Goal: Task Accomplishment & Management: Complete application form

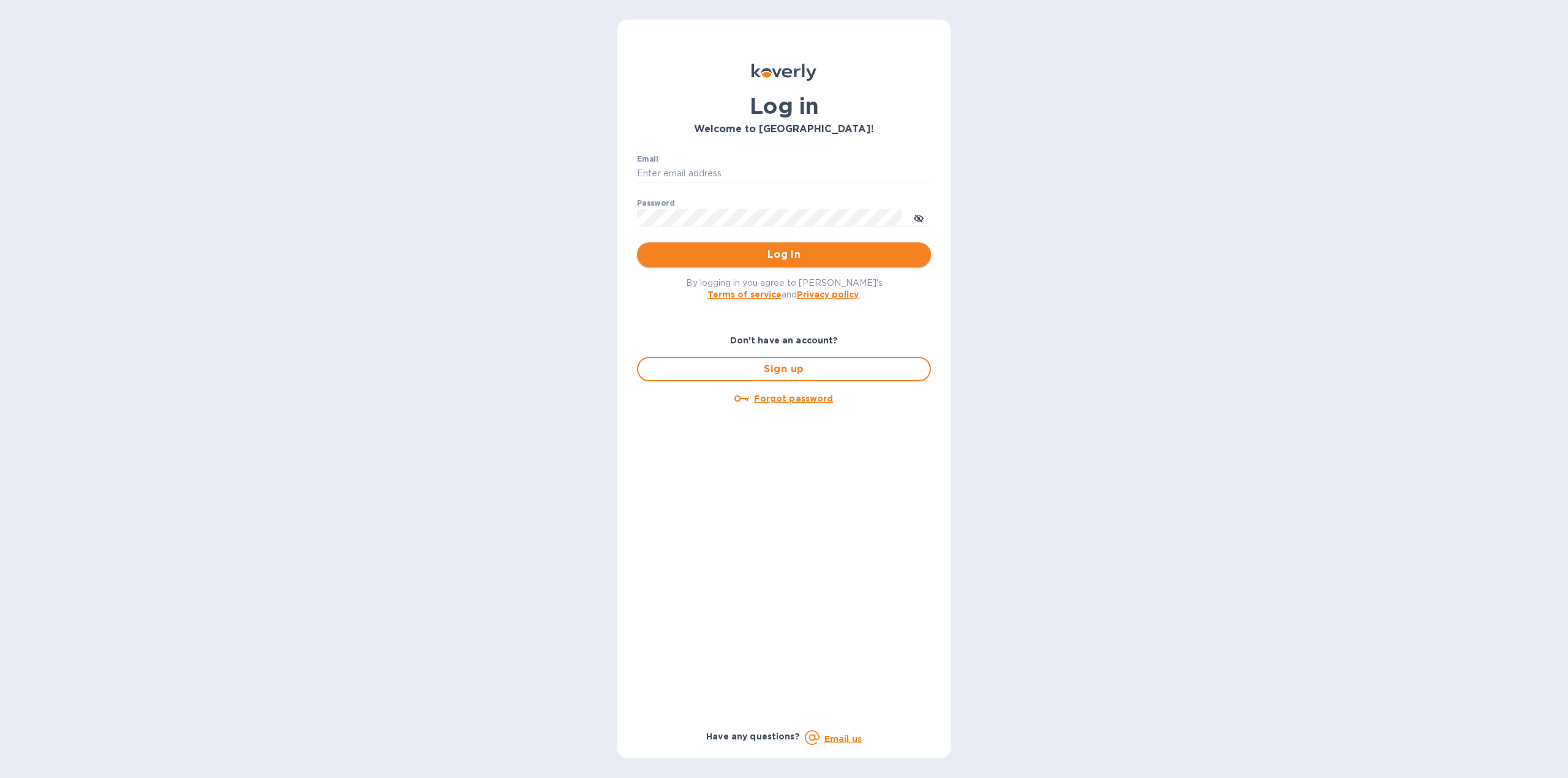
type input "[US_STATE][DOMAIN_NAME][EMAIL_ADDRESS][DOMAIN_NAME]"
click at [755, 256] on span "Log in" at bounding box center [784, 255] width 274 height 15
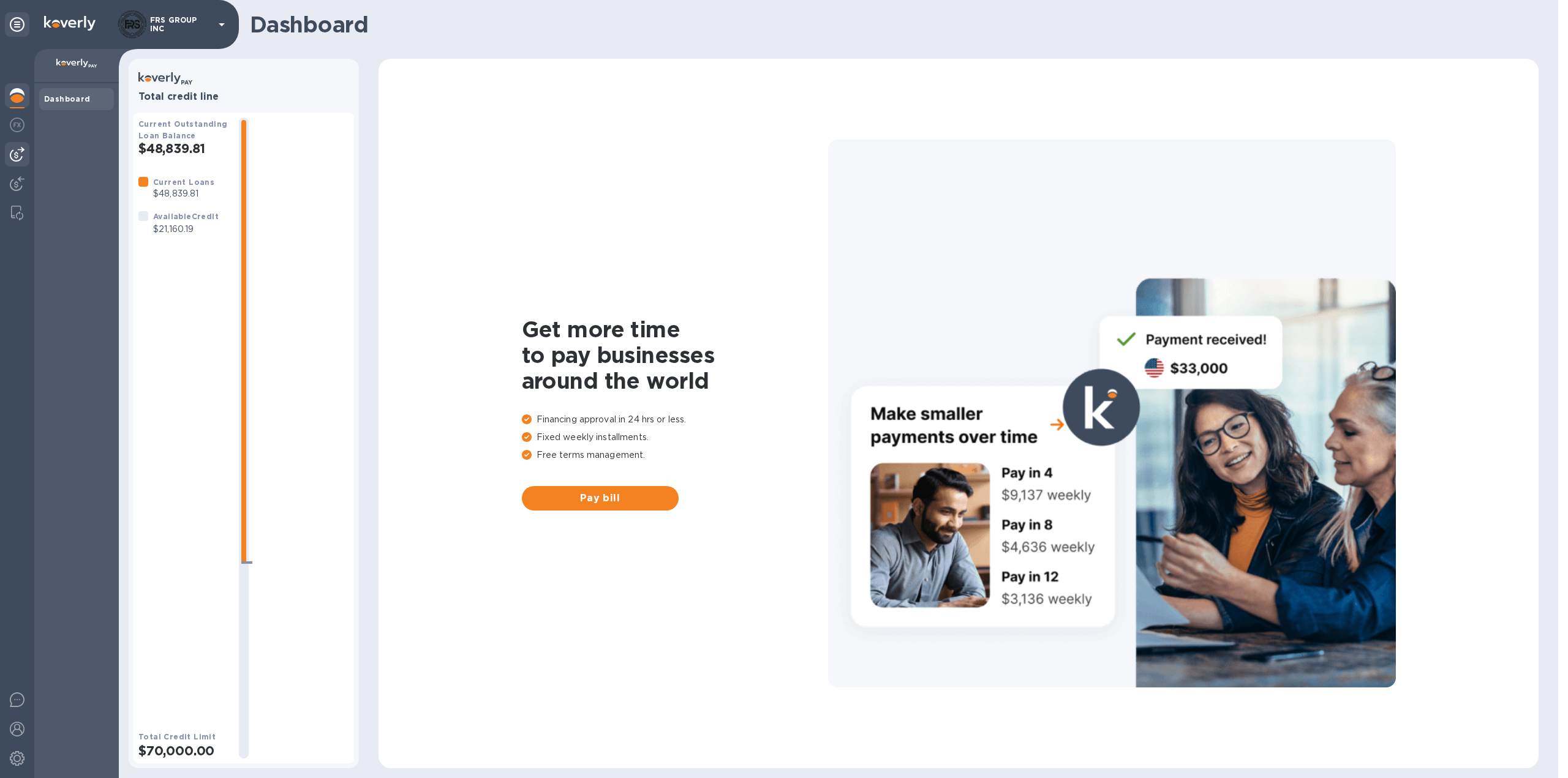
click at [19, 156] on img at bounding box center [17, 154] width 15 height 15
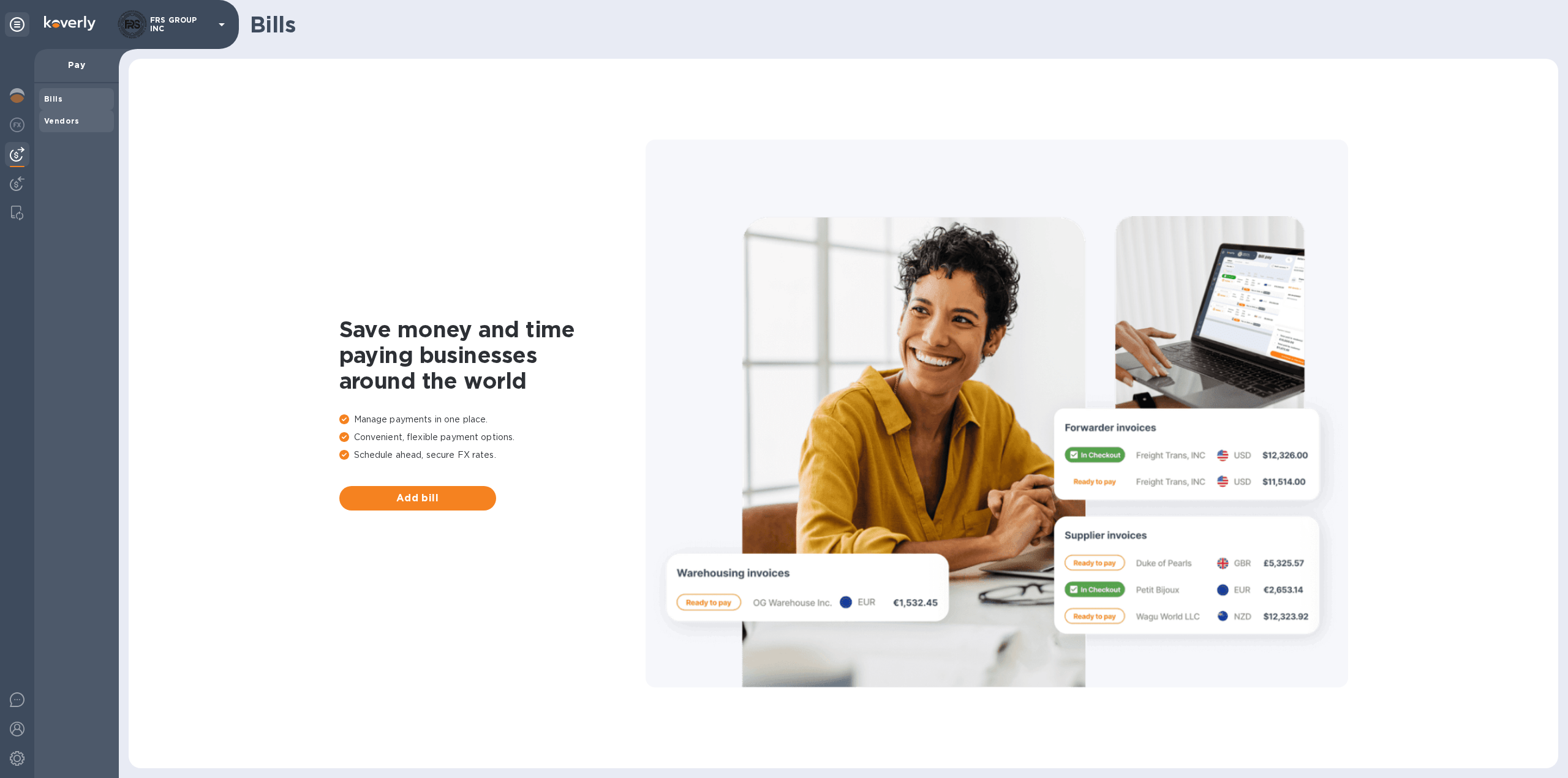
click at [70, 119] on b "Vendors" at bounding box center [62, 121] width 35 height 9
click at [16, 181] on img at bounding box center [17, 184] width 15 height 15
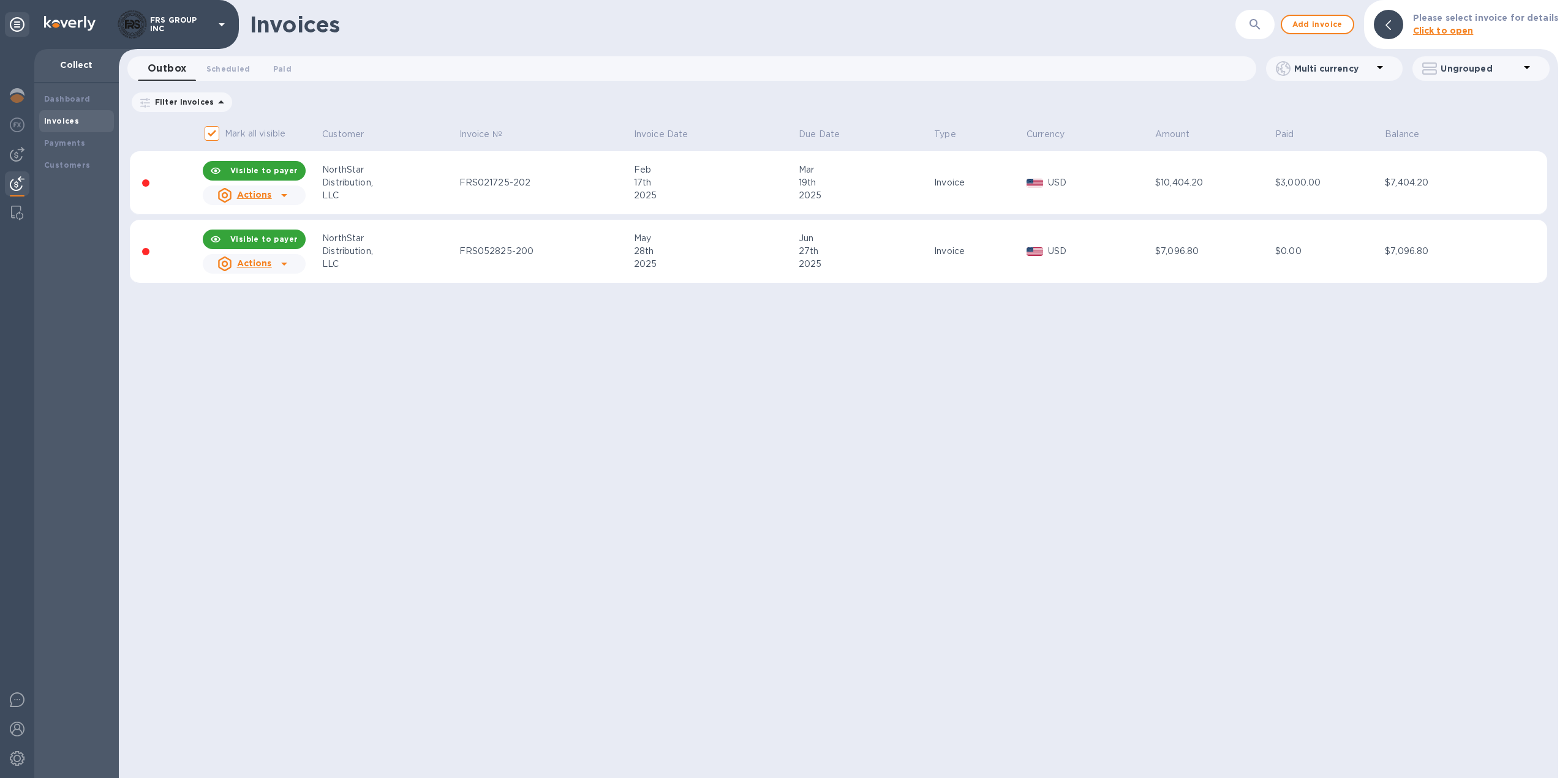
click at [286, 196] on icon at bounding box center [284, 196] width 15 height 15
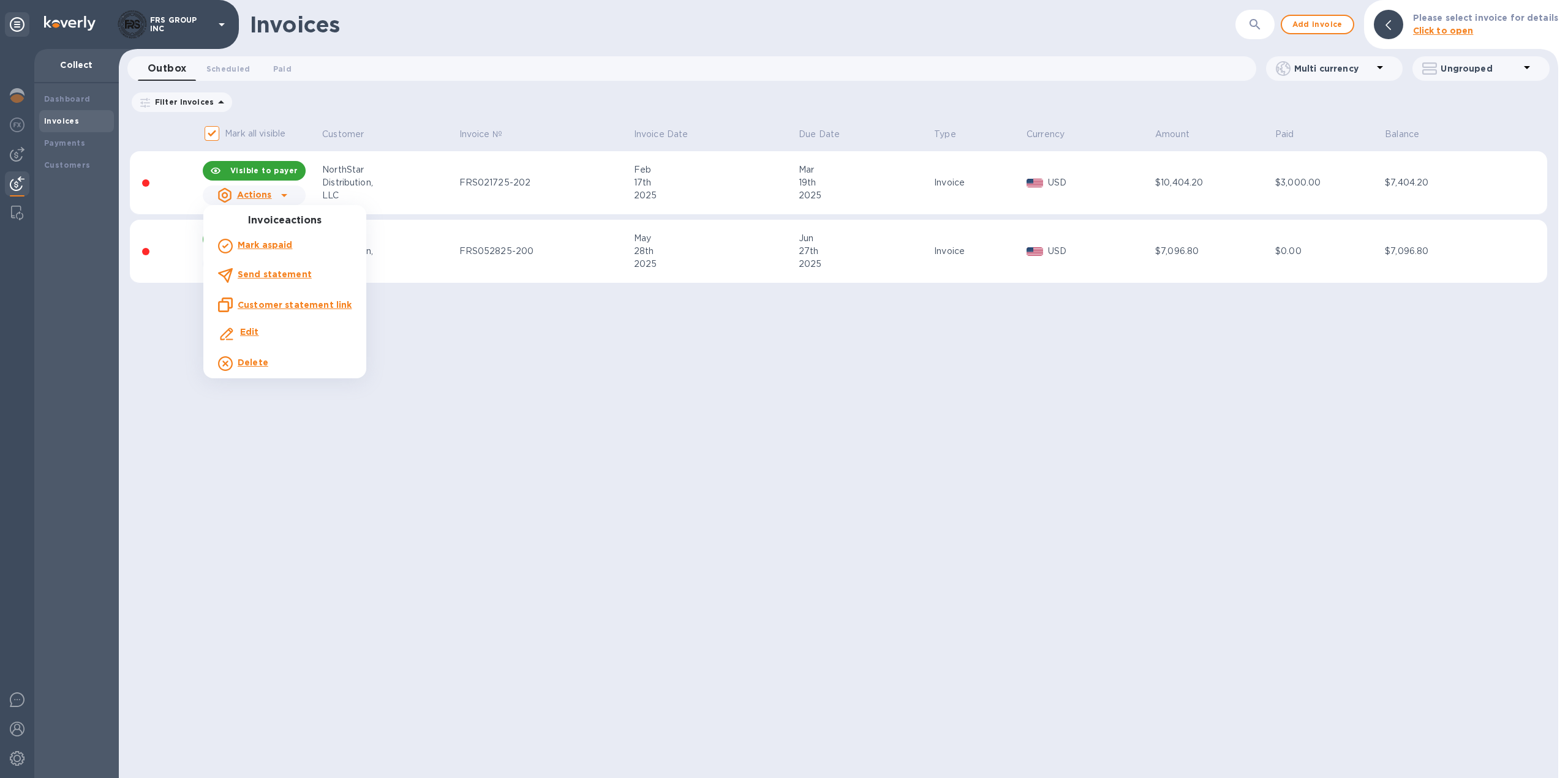
click at [275, 275] on b "Send statement" at bounding box center [275, 274] width 74 height 9
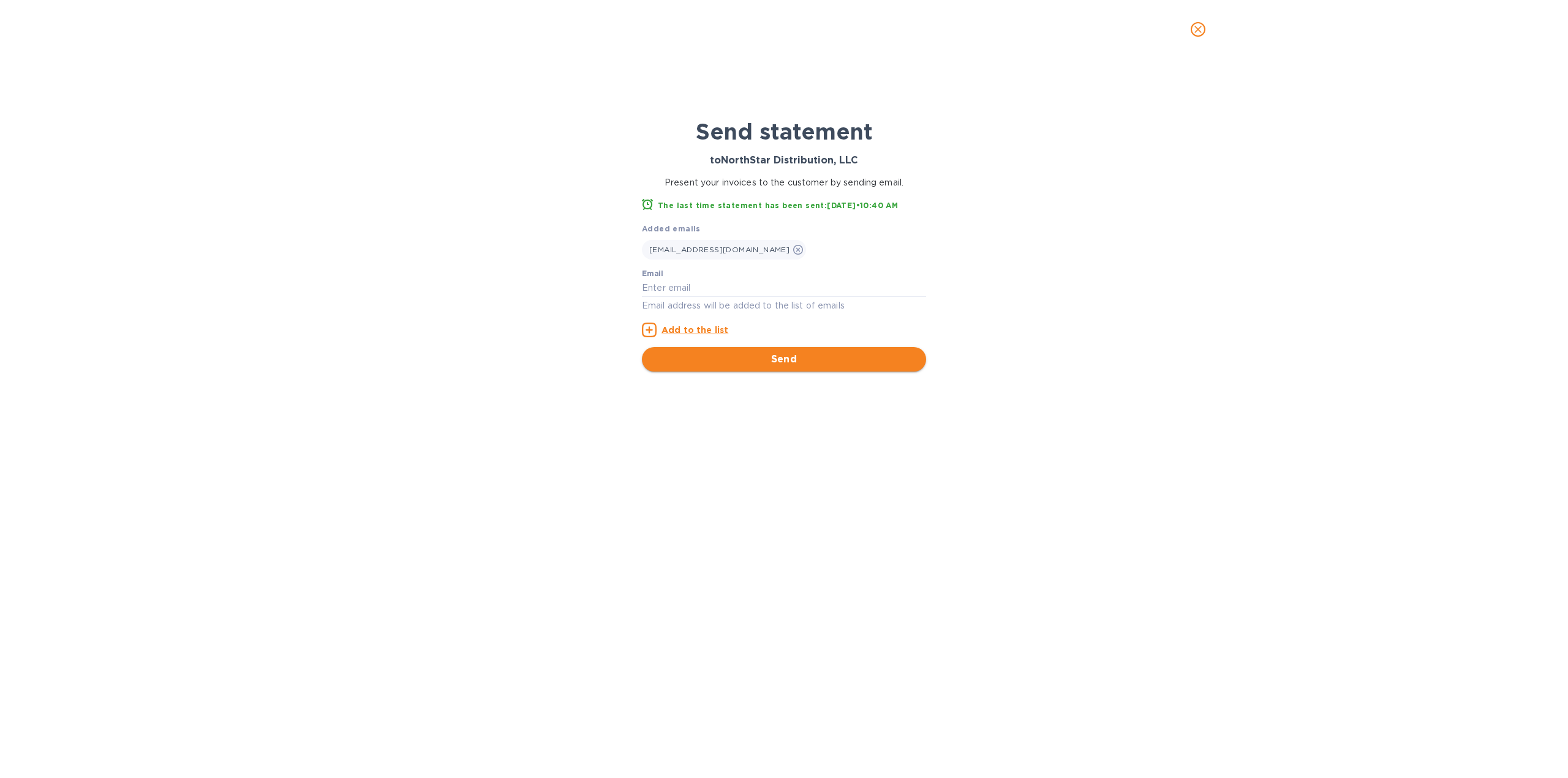
click at [751, 361] on span "Send" at bounding box center [784, 359] width 265 height 15
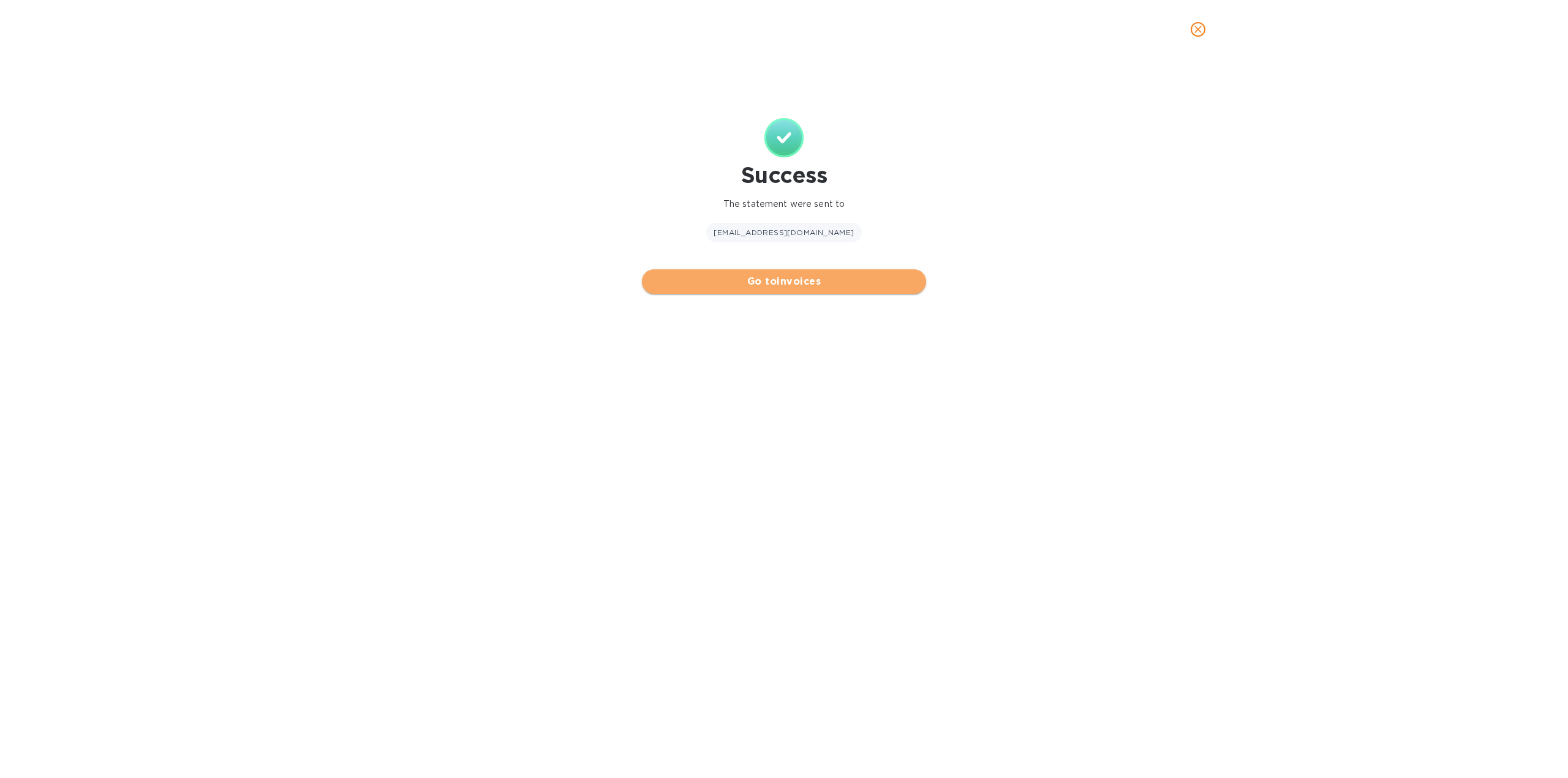
click at [758, 285] on span "Go to invoices" at bounding box center [784, 281] width 265 height 15
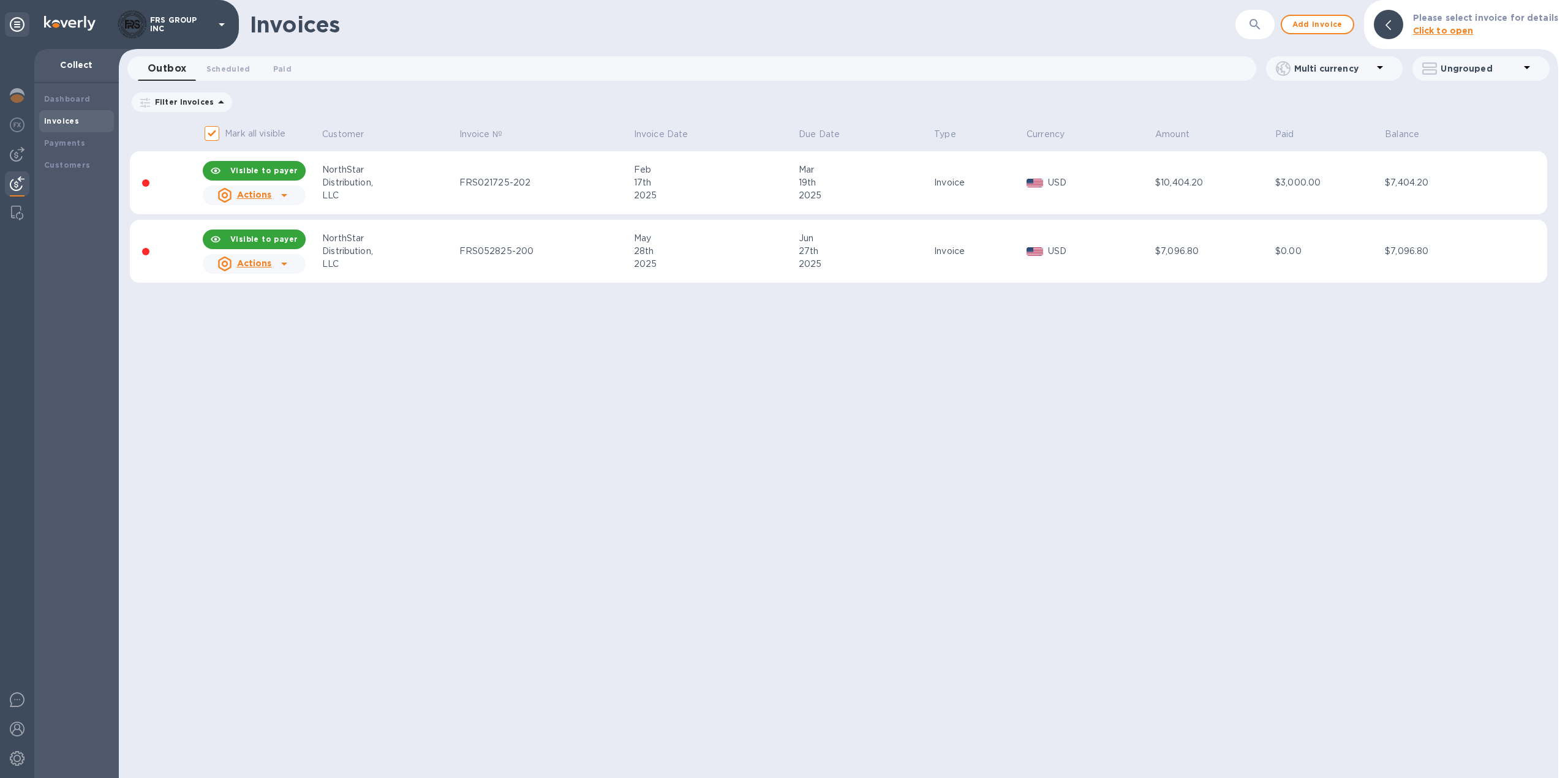
click at [288, 265] on icon at bounding box center [284, 264] width 15 height 15
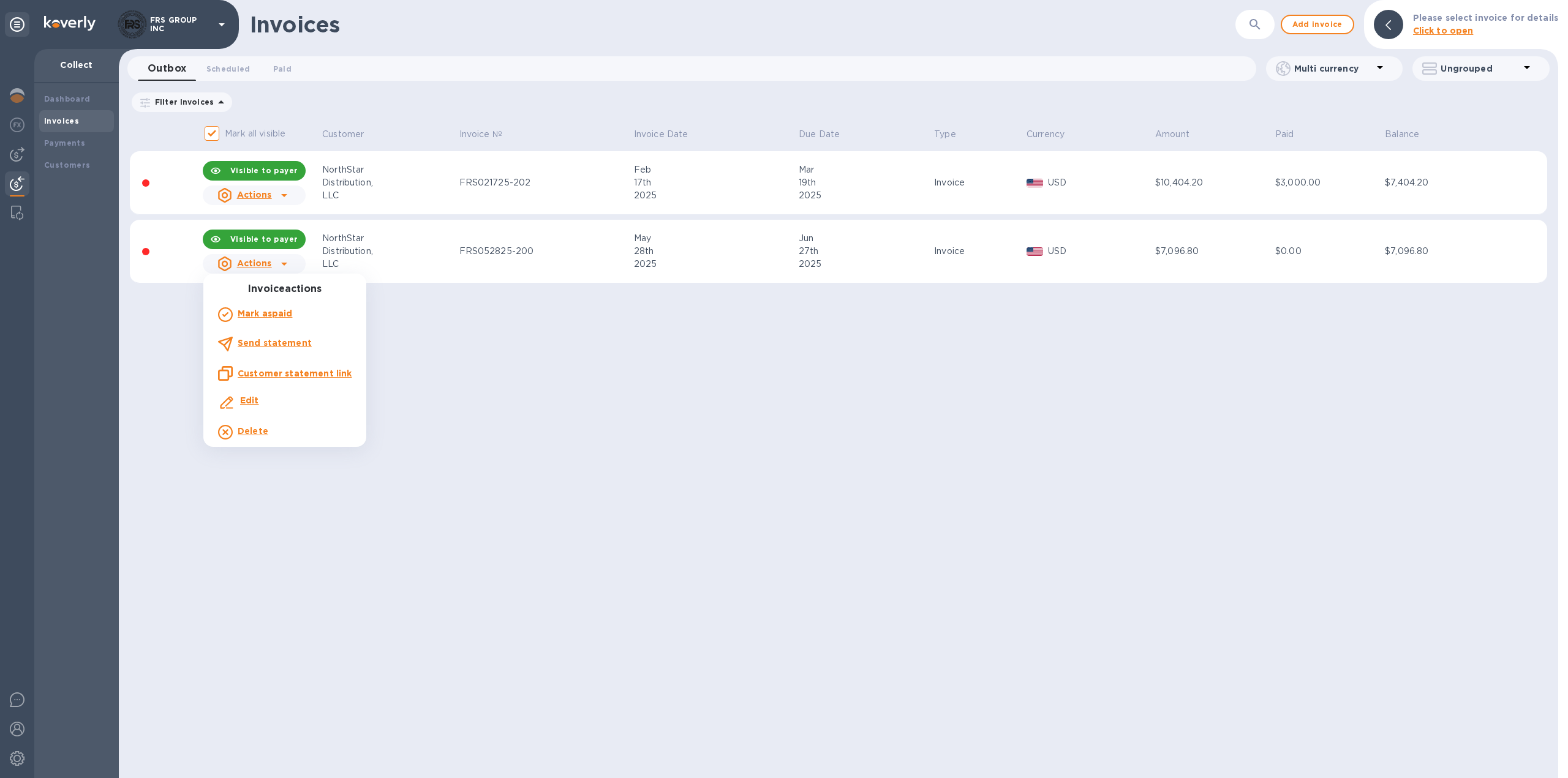
click at [277, 340] on b "Send statement" at bounding box center [275, 343] width 74 height 9
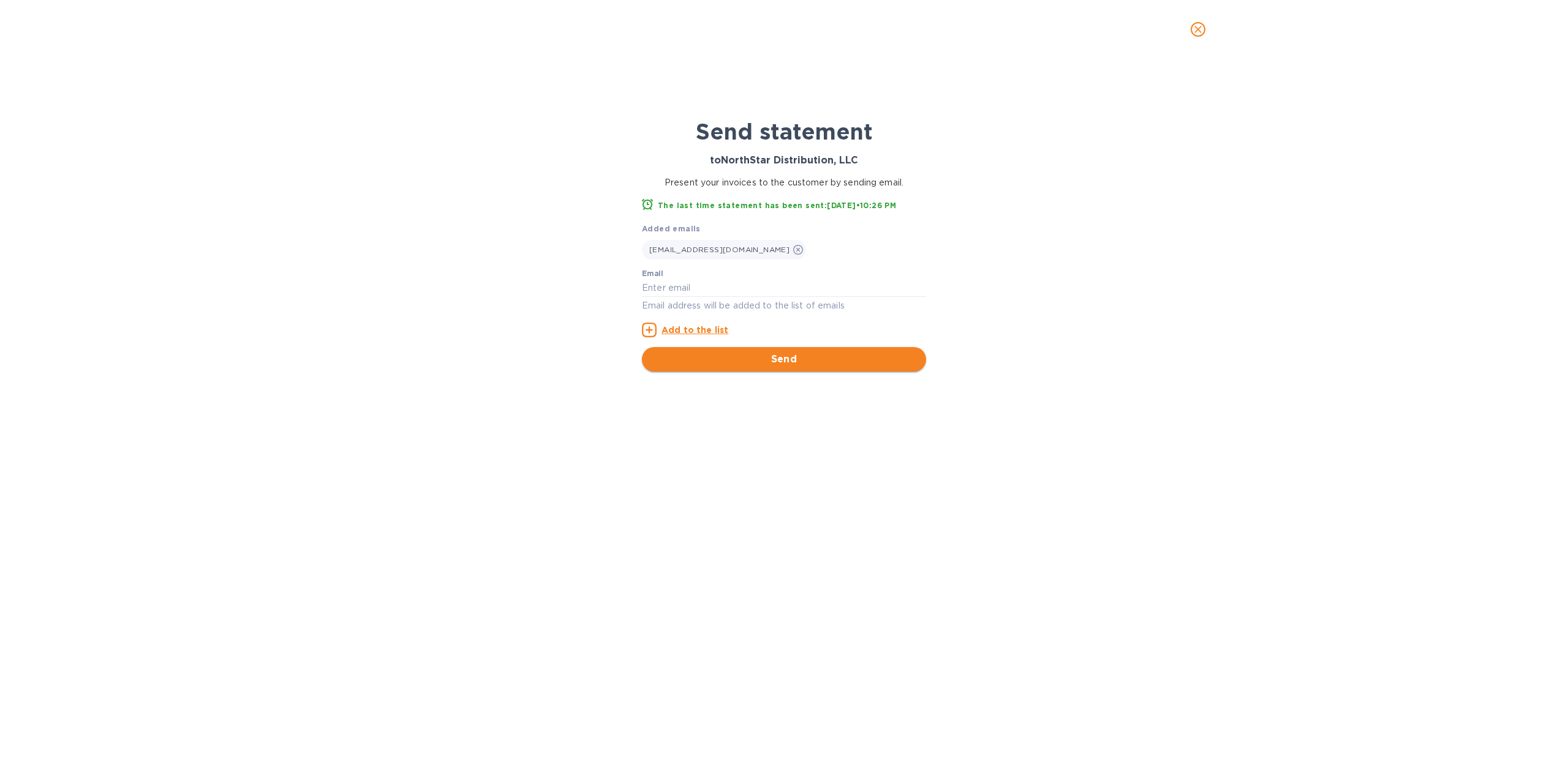
click at [790, 365] on span "Send" at bounding box center [784, 359] width 265 height 15
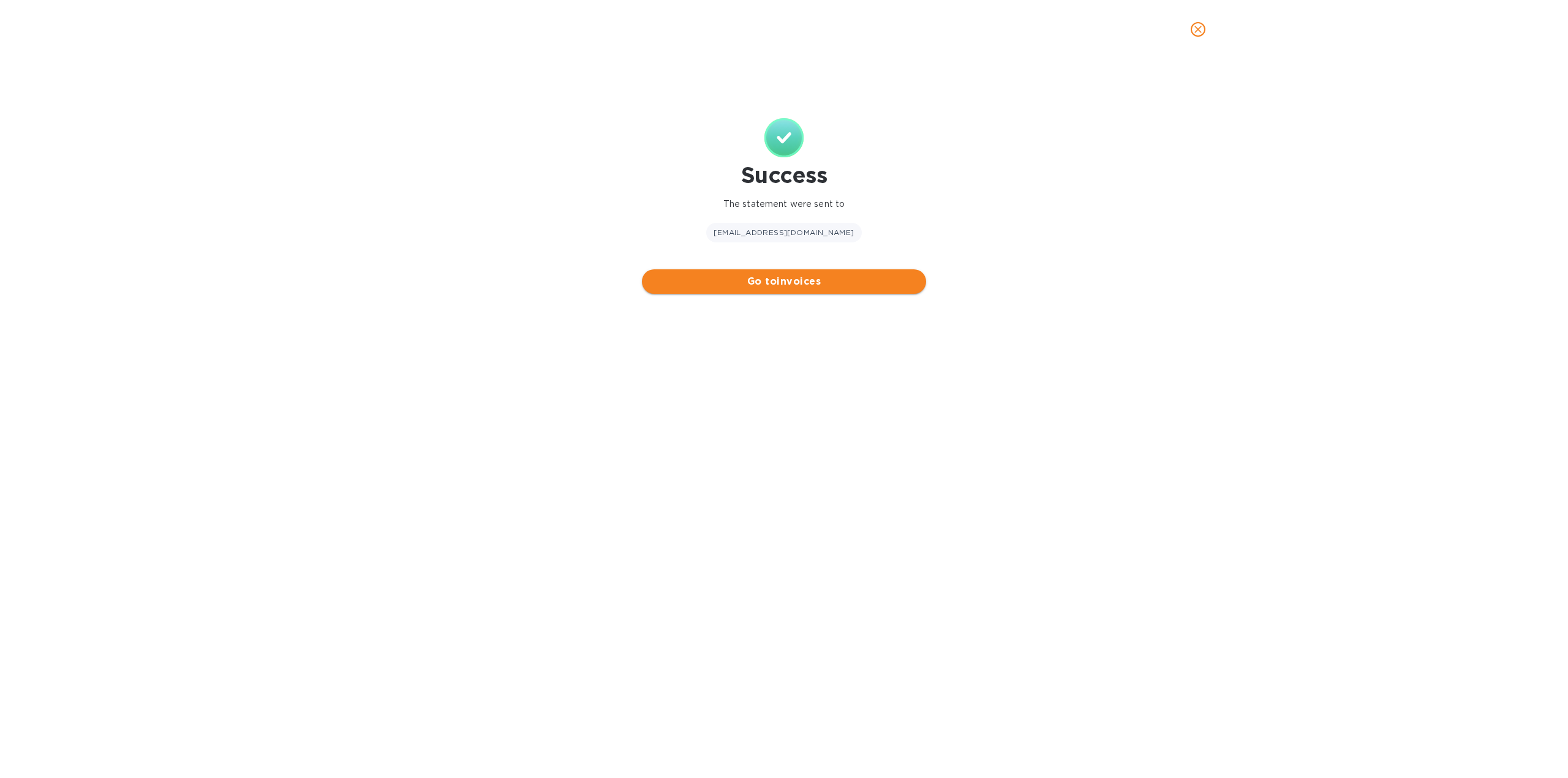
click at [706, 273] on button "Go to invoices" at bounding box center [784, 281] width 284 height 24
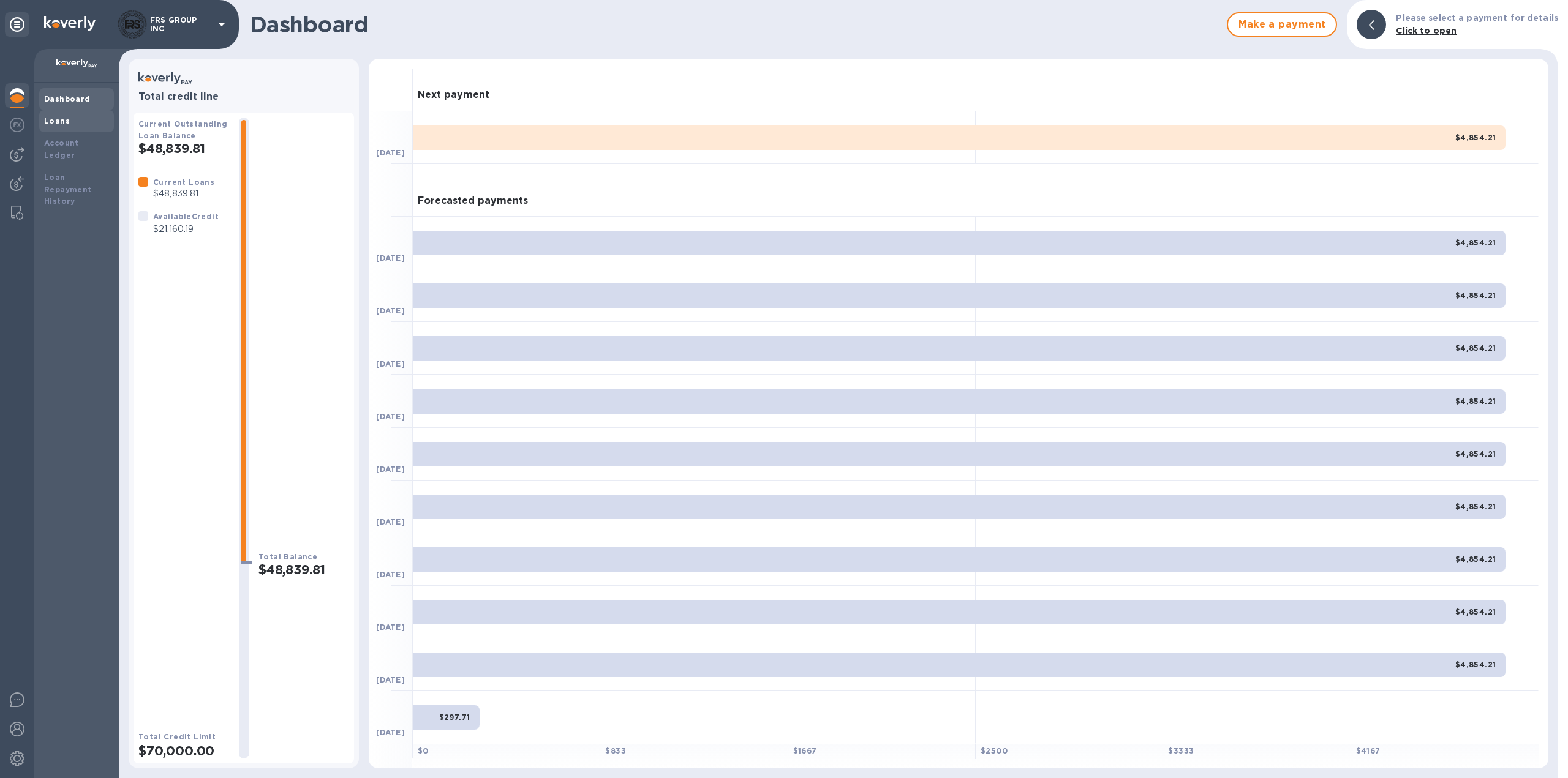
click at [56, 119] on b "Loans" at bounding box center [57, 121] width 26 height 9
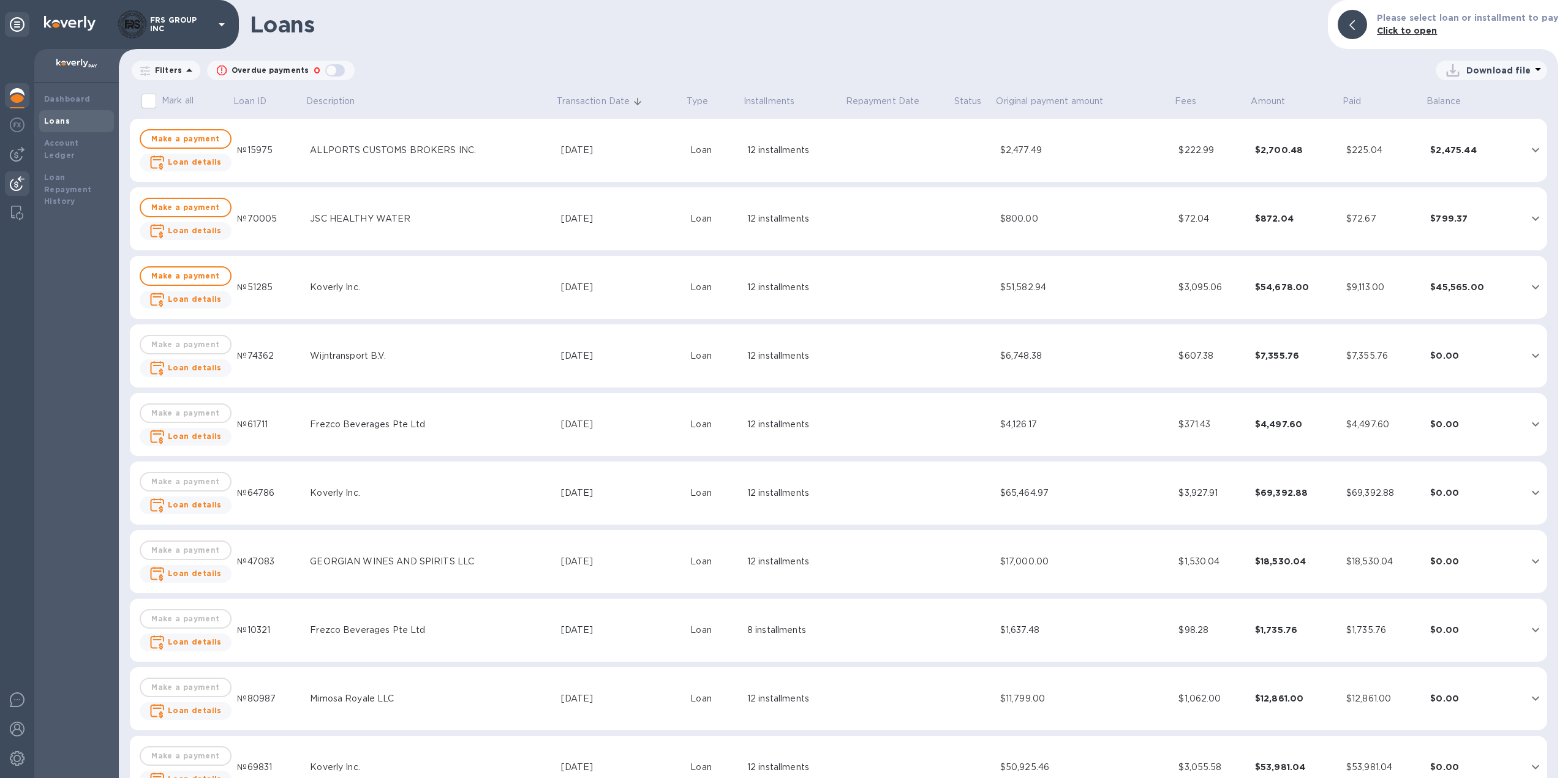
click at [16, 183] on img at bounding box center [17, 184] width 15 height 15
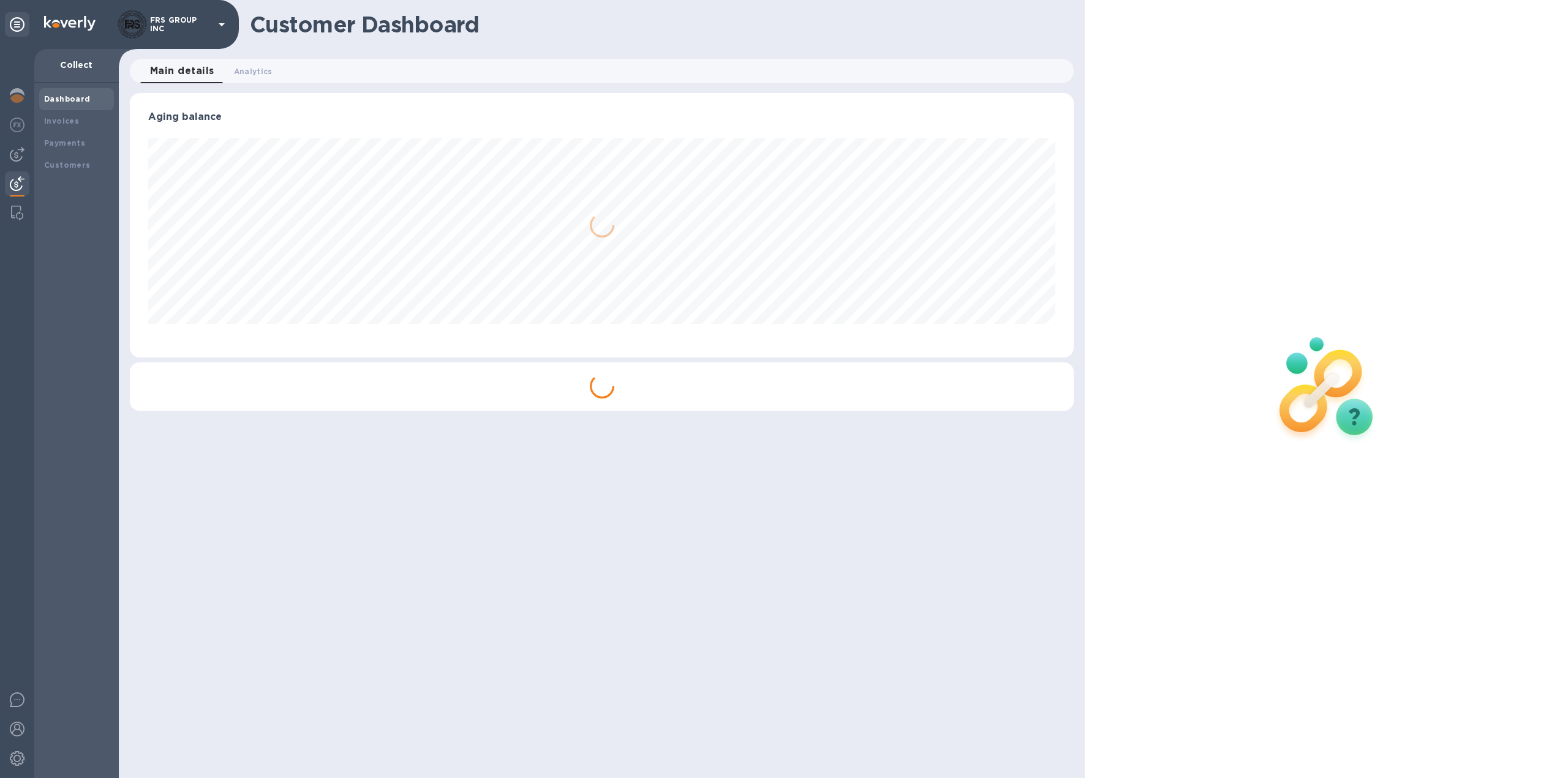
scroll to position [265, 945]
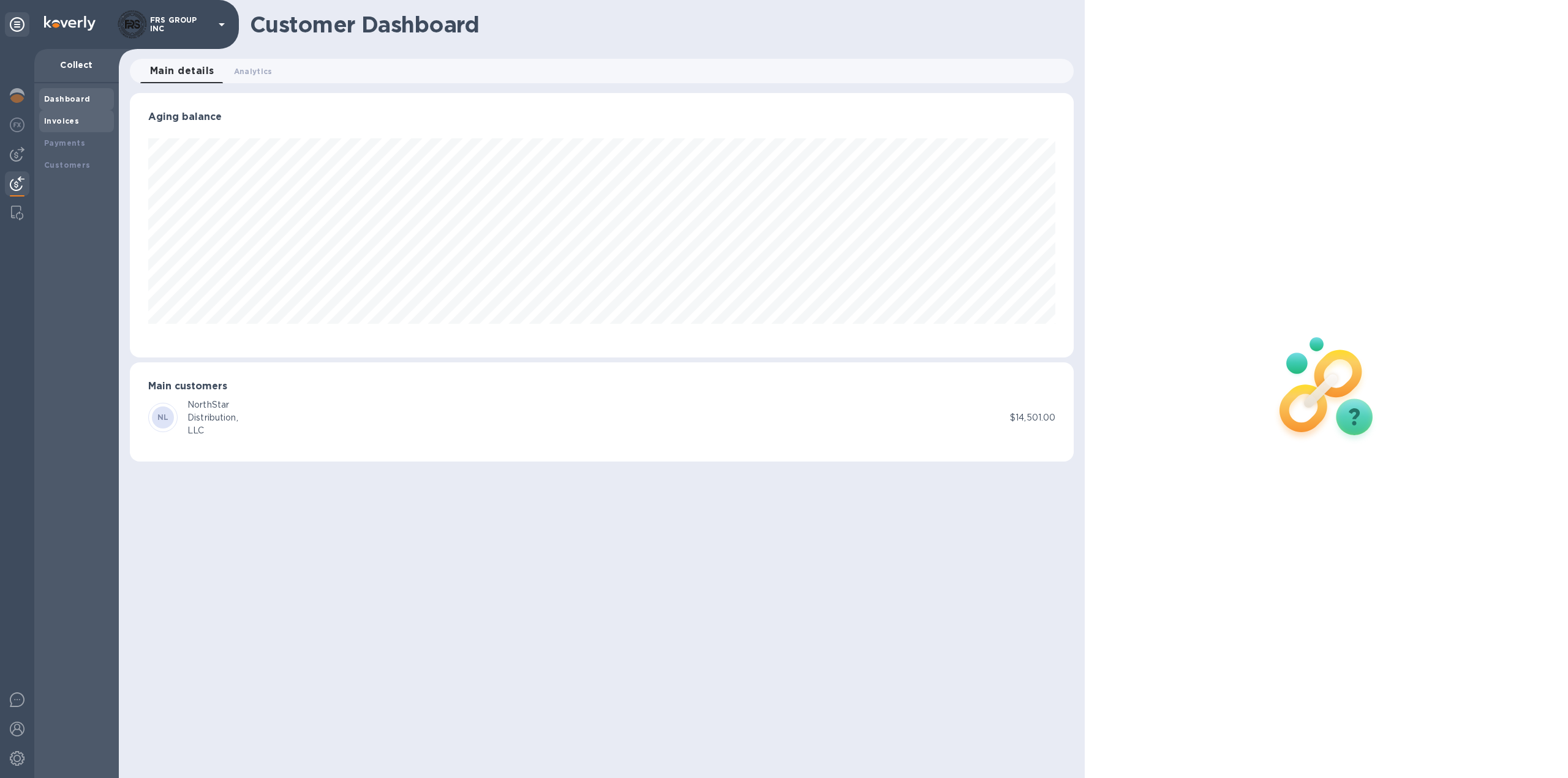
click at [66, 118] on b "Invoices" at bounding box center [62, 121] width 35 height 9
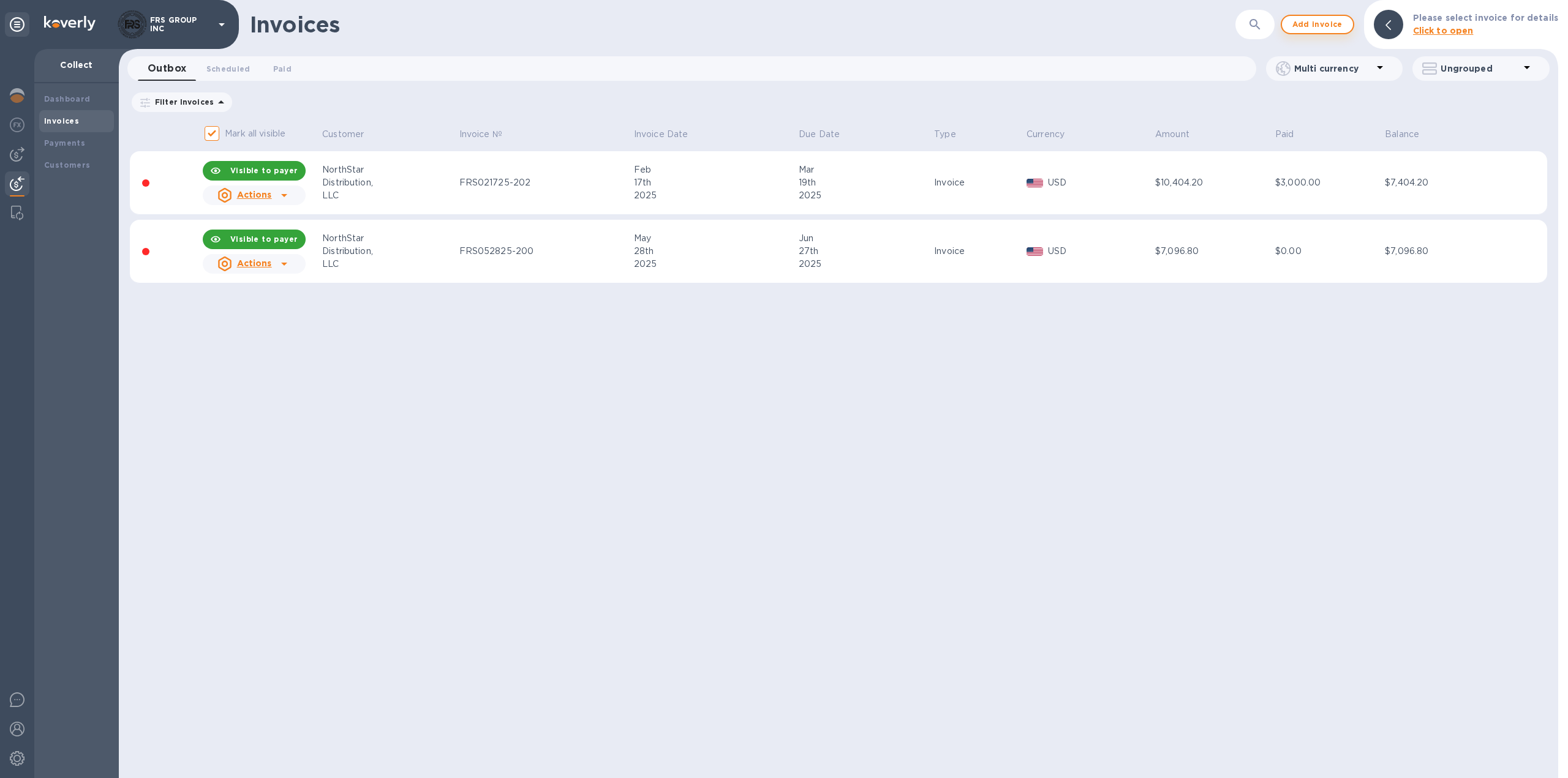
click at [1328, 25] on span "Add invoice" at bounding box center [1318, 24] width 51 height 15
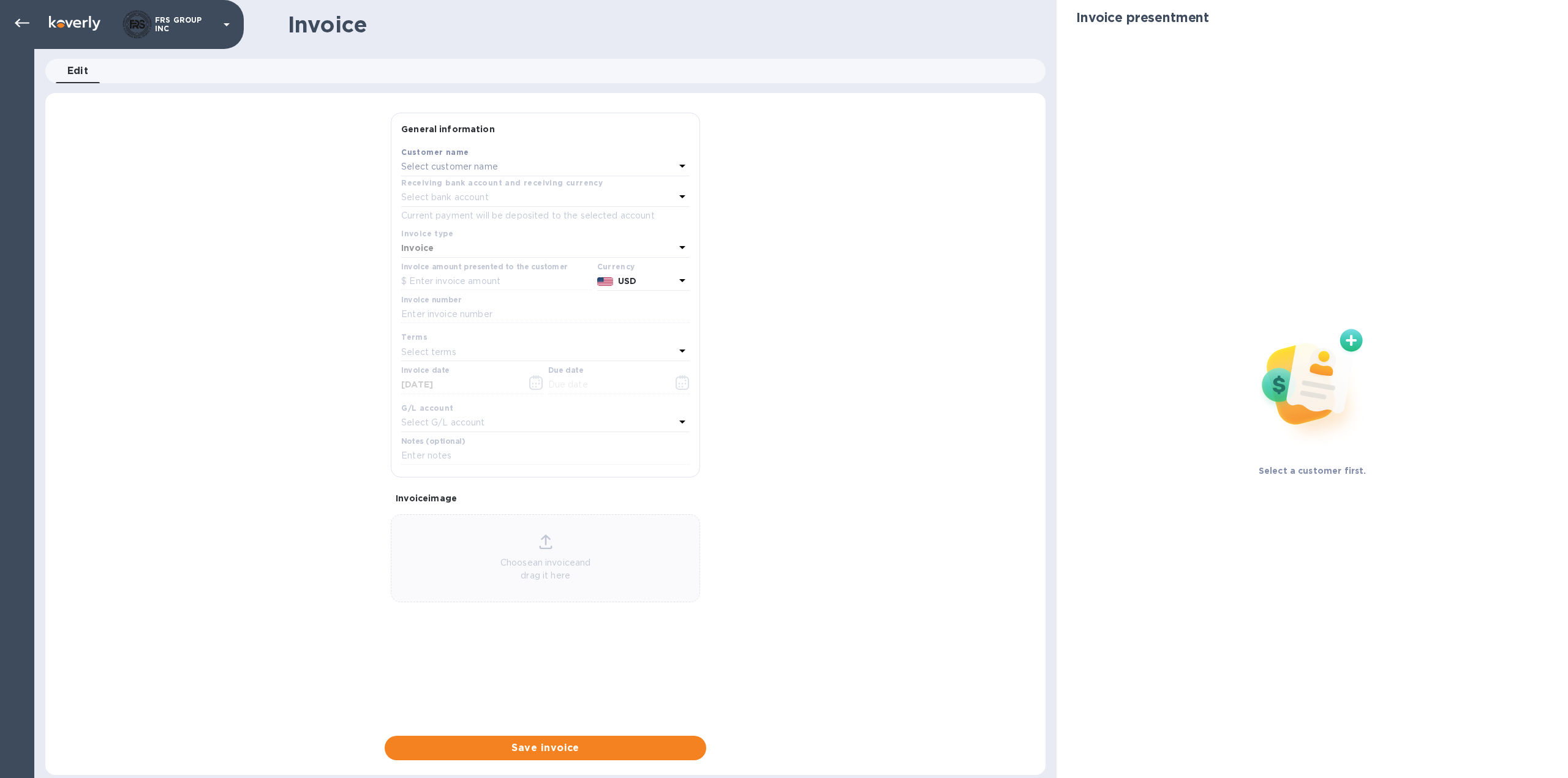
click at [483, 168] on p "Select customer name" at bounding box center [449, 166] width 97 height 13
click at [466, 282] on p "NorthStar Distribution, LLC" at bounding box center [540, 281] width 259 height 13
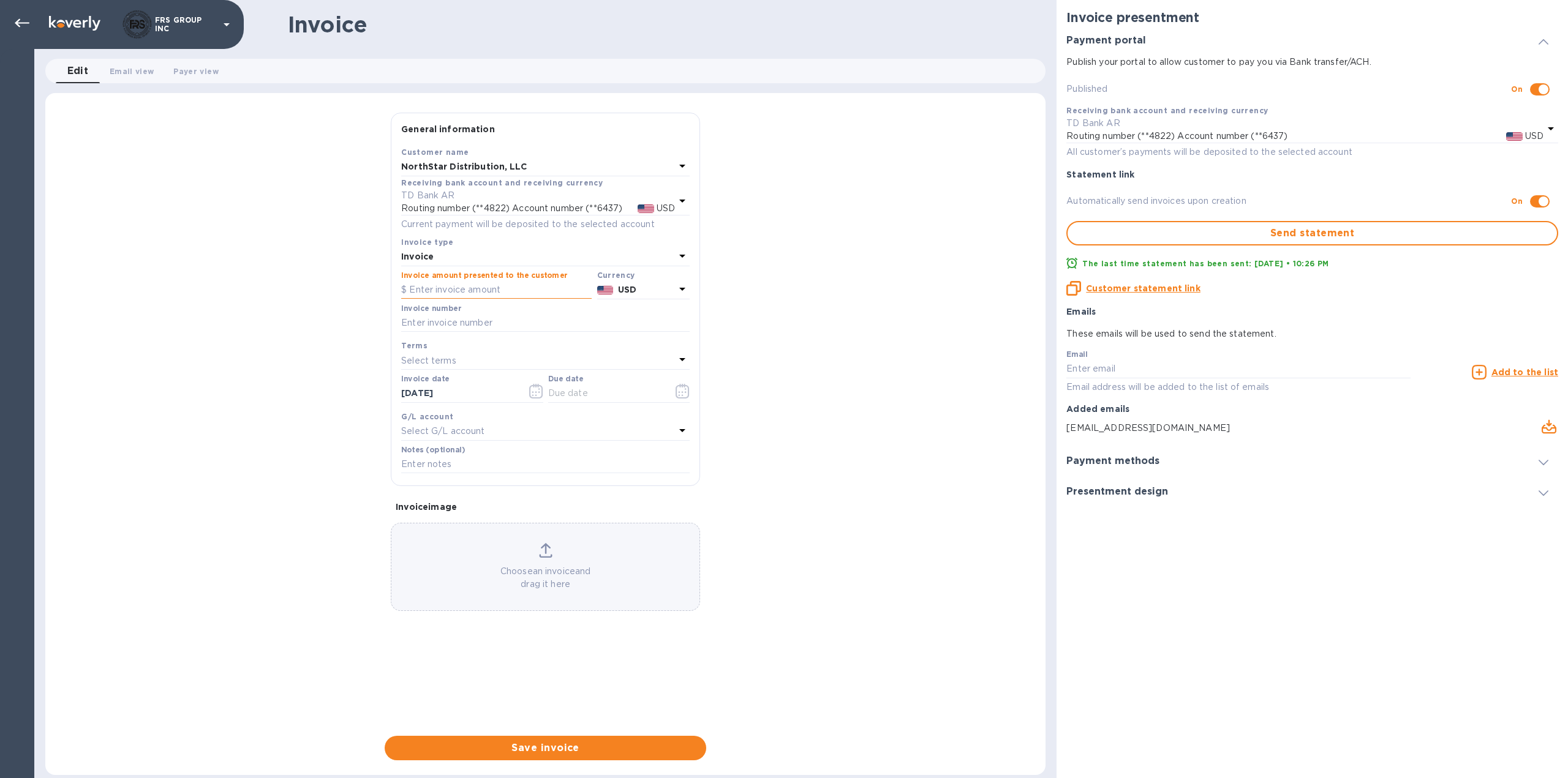
paste input "15,459.00"
type input "15,459.00"
paste input "3104"
type input "3104"
click at [677, 393] on icon "button" at bounding box center [682, 391] width 14 height 15
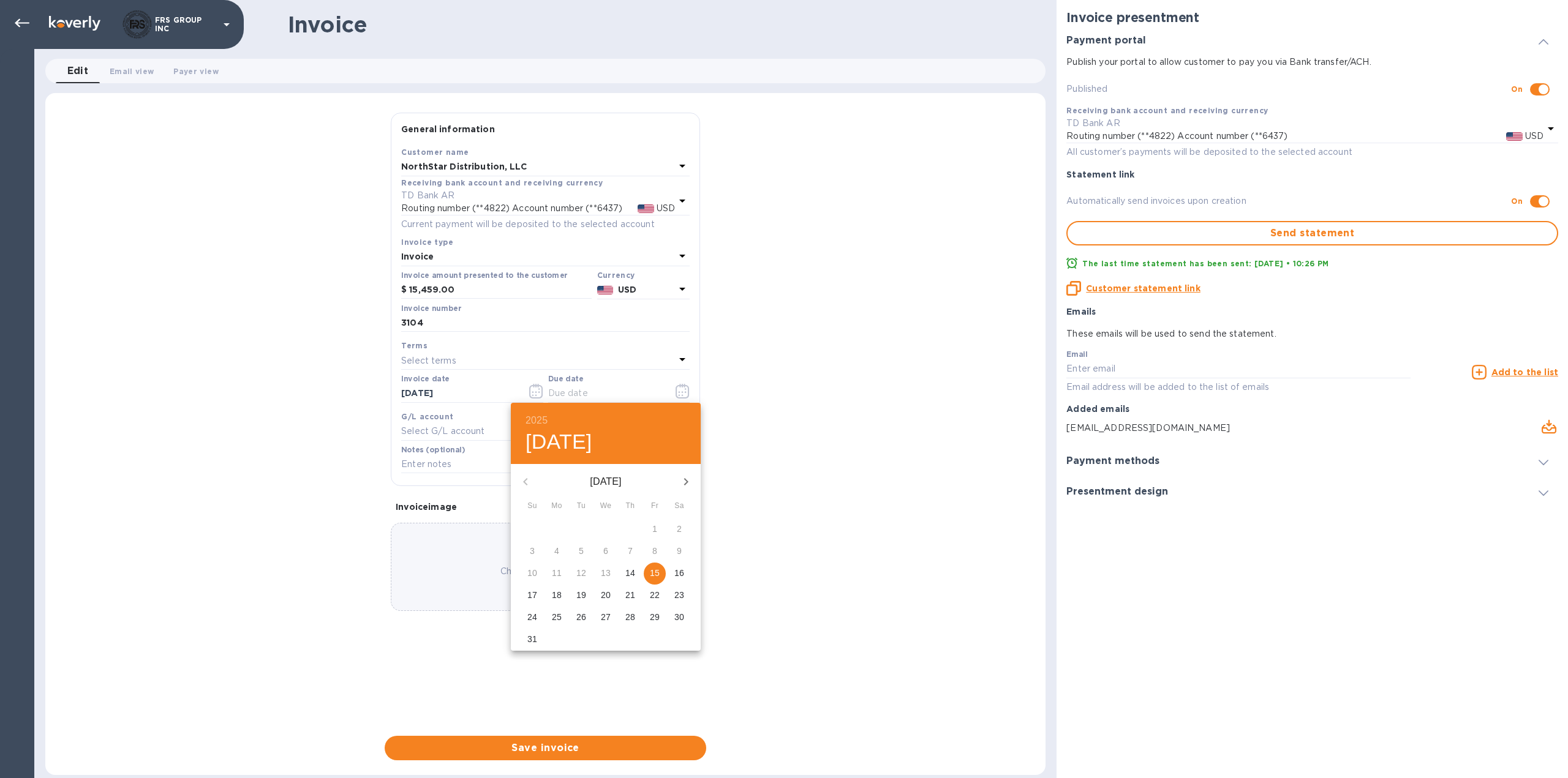
click at [455, 424] on div at bounding box center [784, 389] width 1568 height 778
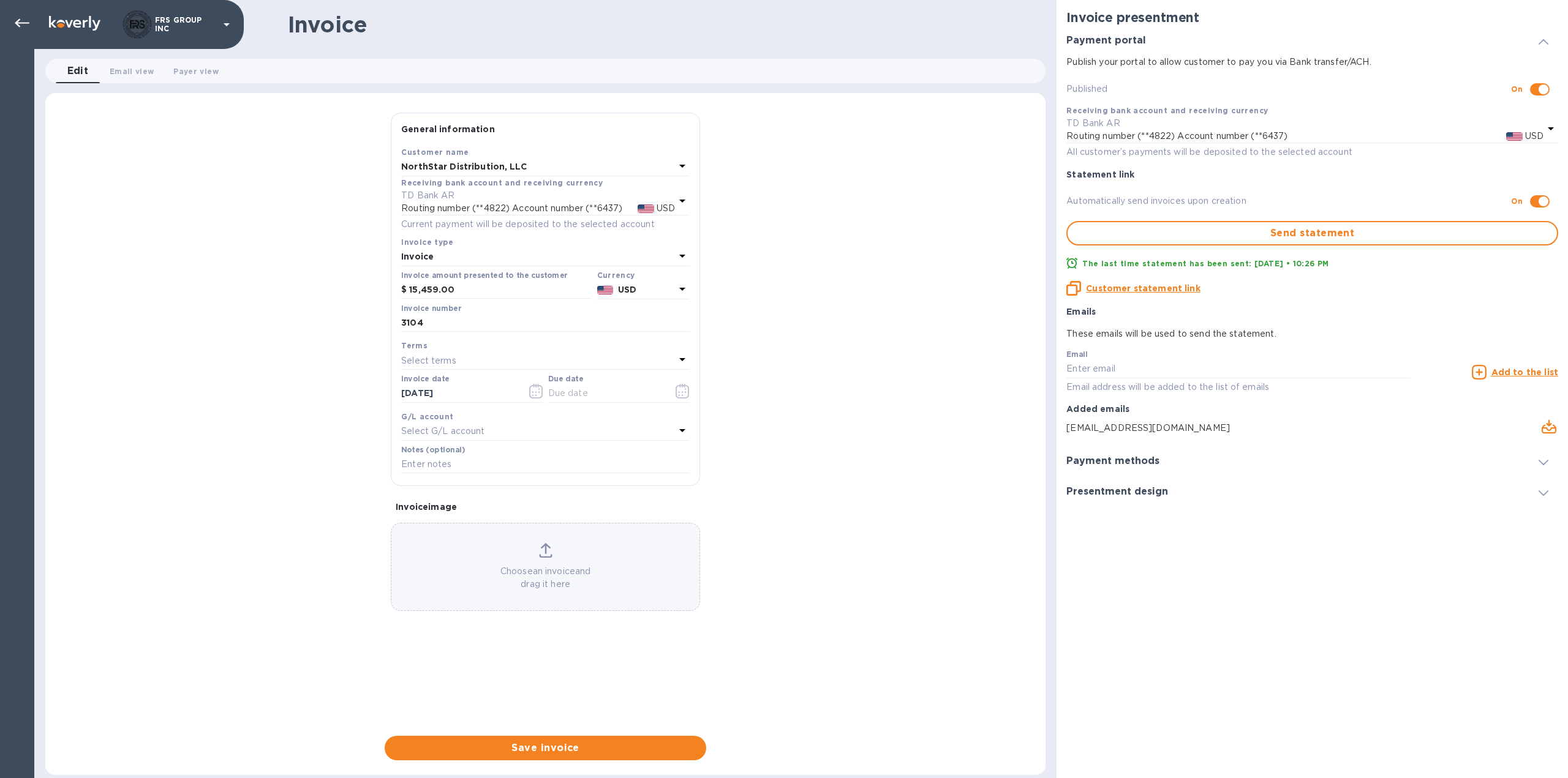
click at [439, 362] on p "Select terms" at bounding box center [428, 361] width 55 height 13
click at [432, 432] on p "NET 30" at bounding box center [540, 430] width 259 height 13
type input "09/14/2025"
click at [531, 394] on icon "button" at bounding box center [536, 391] width 14 height 15
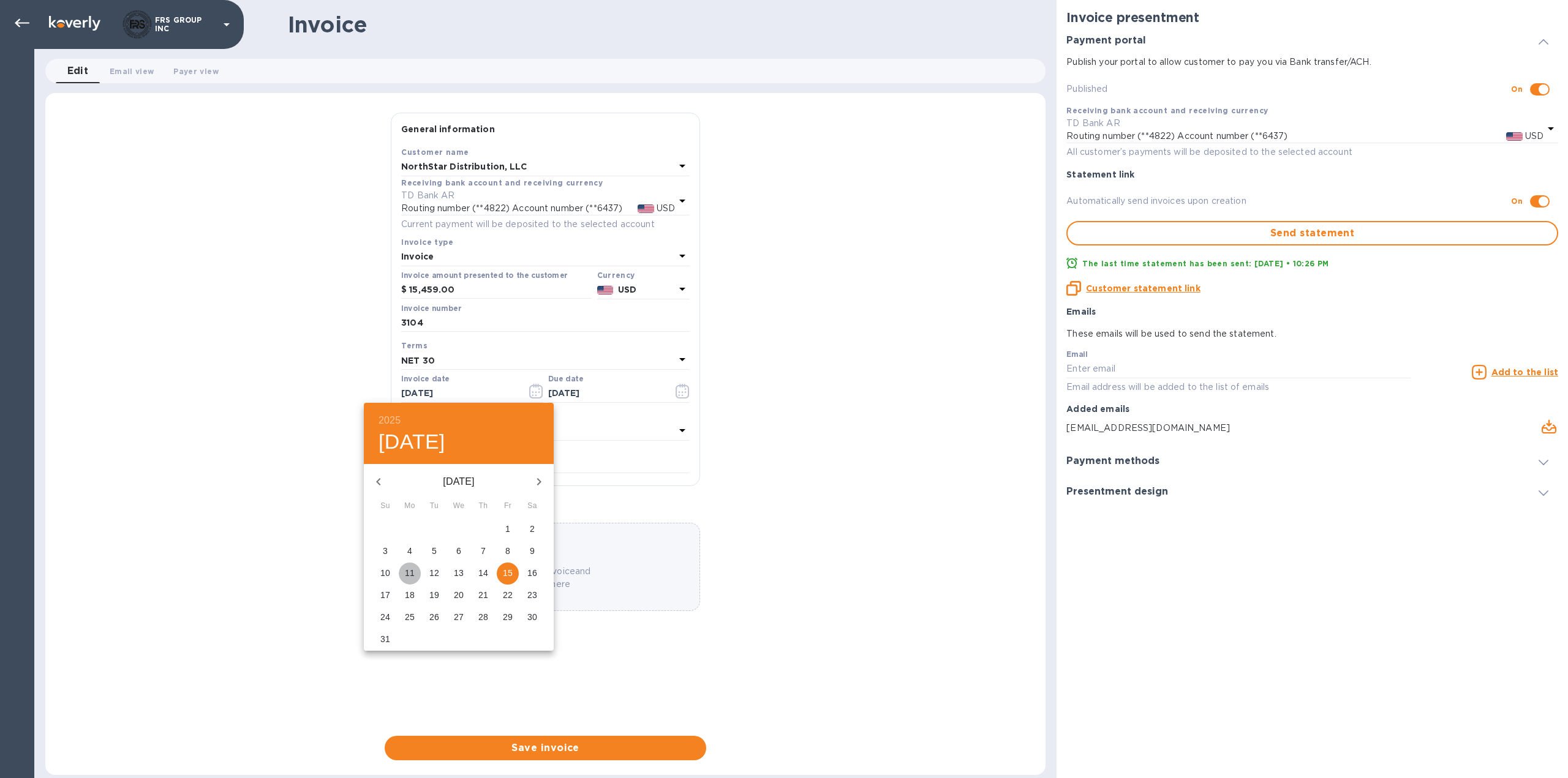
click at [411, 571] on p "11" at bounding box center [409, 573] width 9 height 12
type input "08/11/2025"
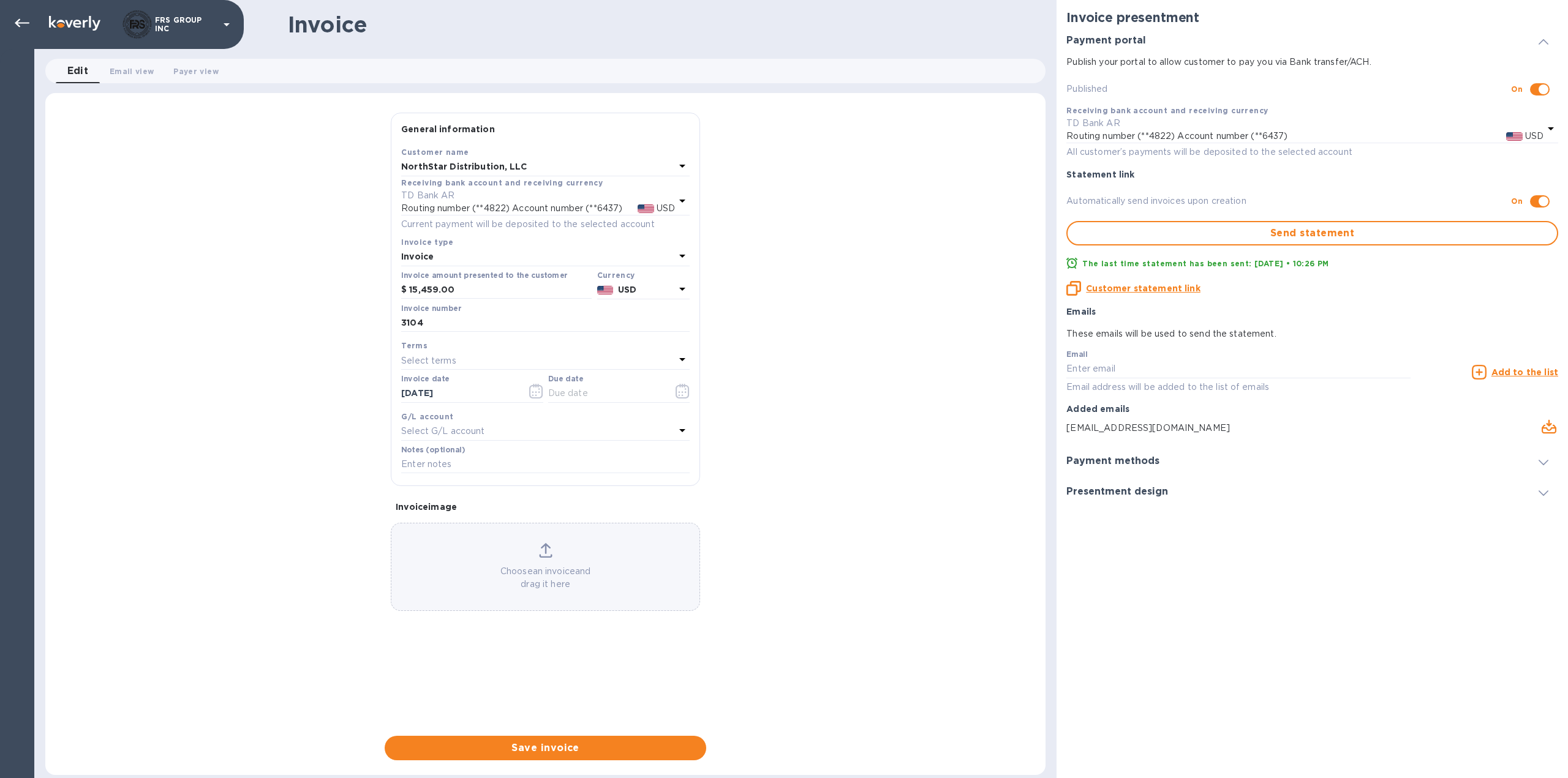
click at [487, 359] on div "Select terms" at bounding box center [538, 360] width 274 height 17
click at [428, 428] on p "NET 30" at bounding box center [540, 430] width 259 height 13
type input "09/10/2025"
click at [308, 413] on div "General information Save Customer name NorthStar Distribution, LLC Receiving ba…" at bounding box center [545, 437] width 1000 height 648
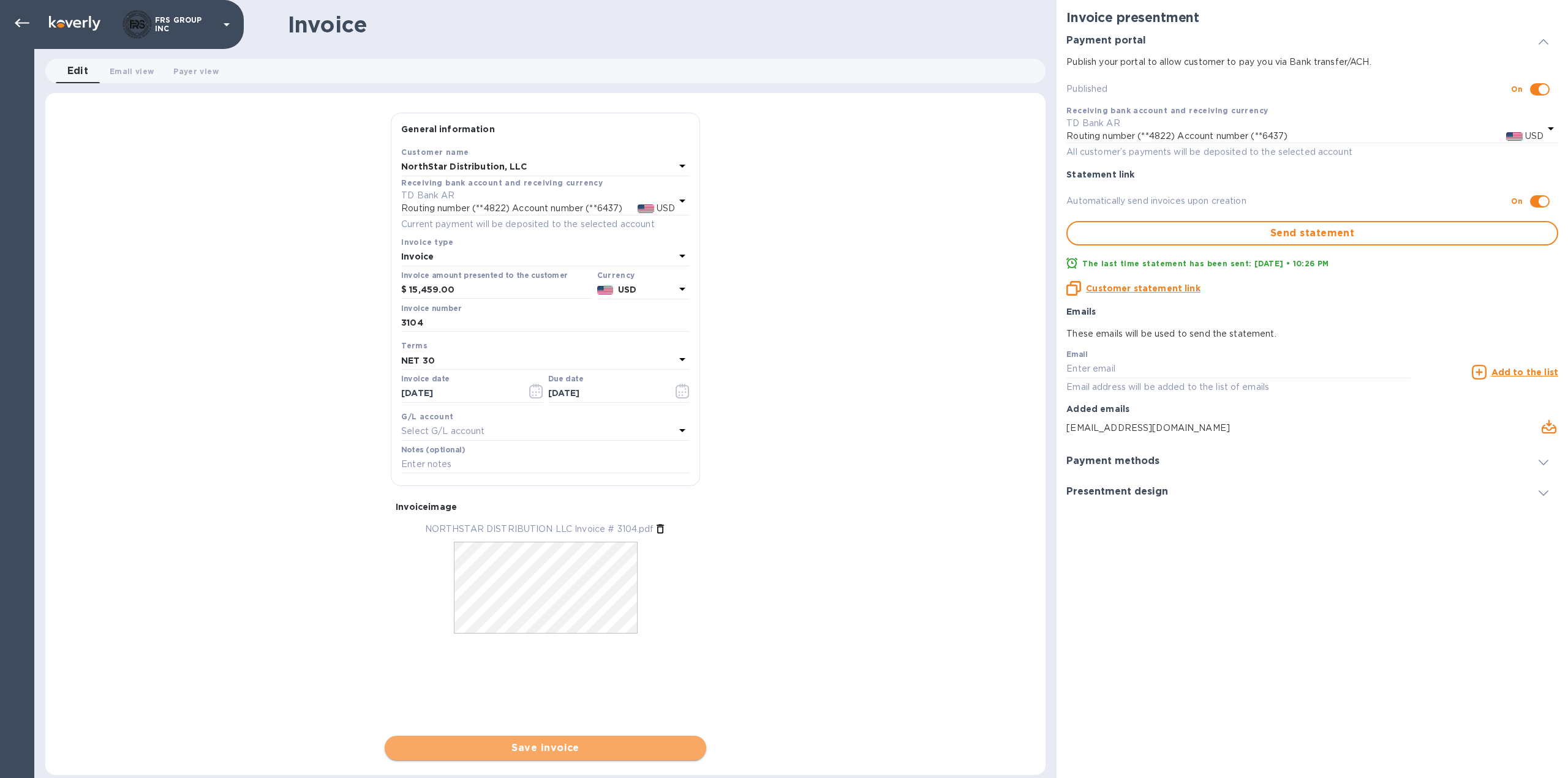
click at [548, 748] on span "Save invoice" at bounding box center [545, 748] width 302 height 15
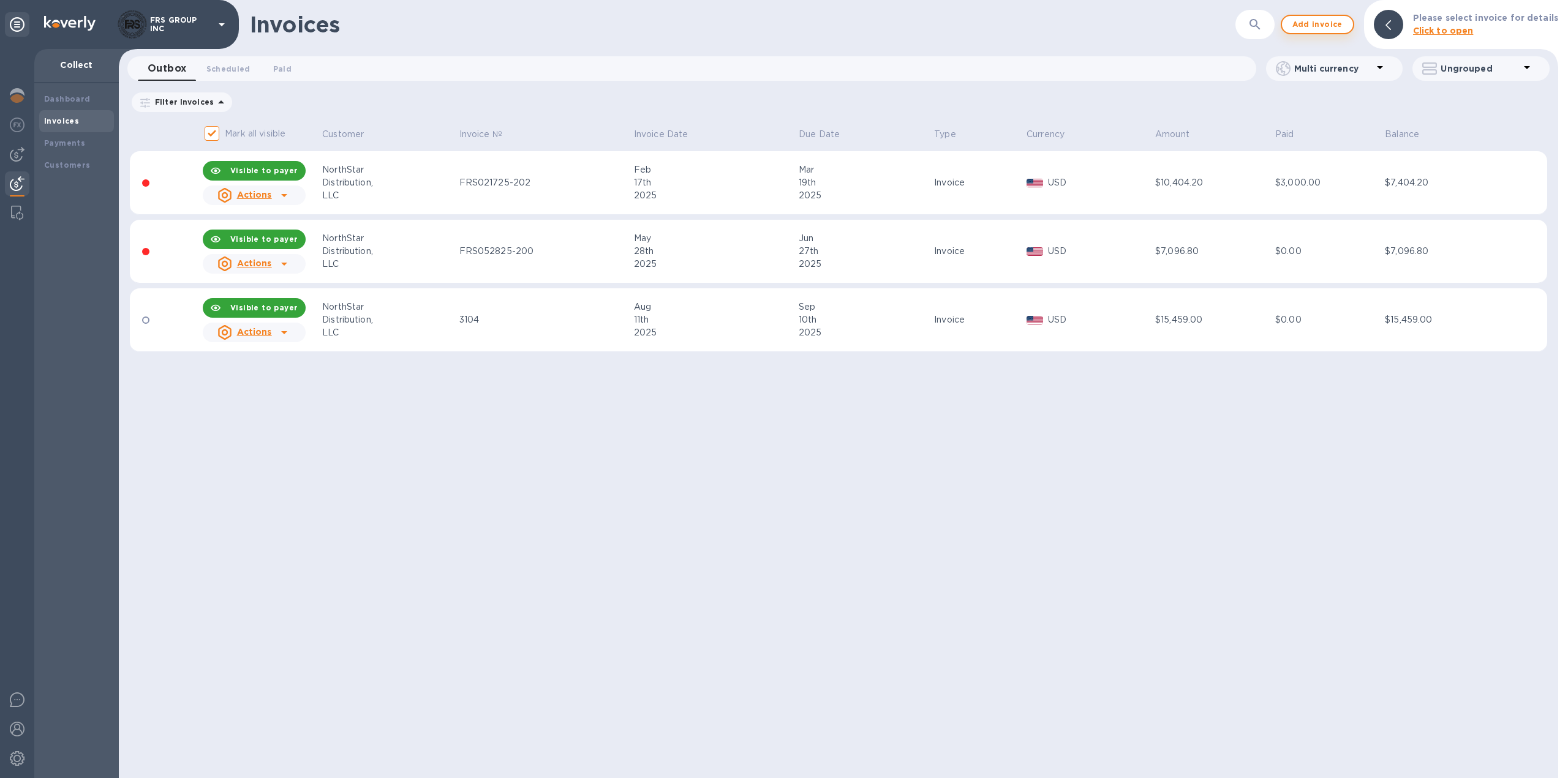
click at [1319, 28] on span "Add invoice" at bounding box center [1318, 24] width 51 height 15
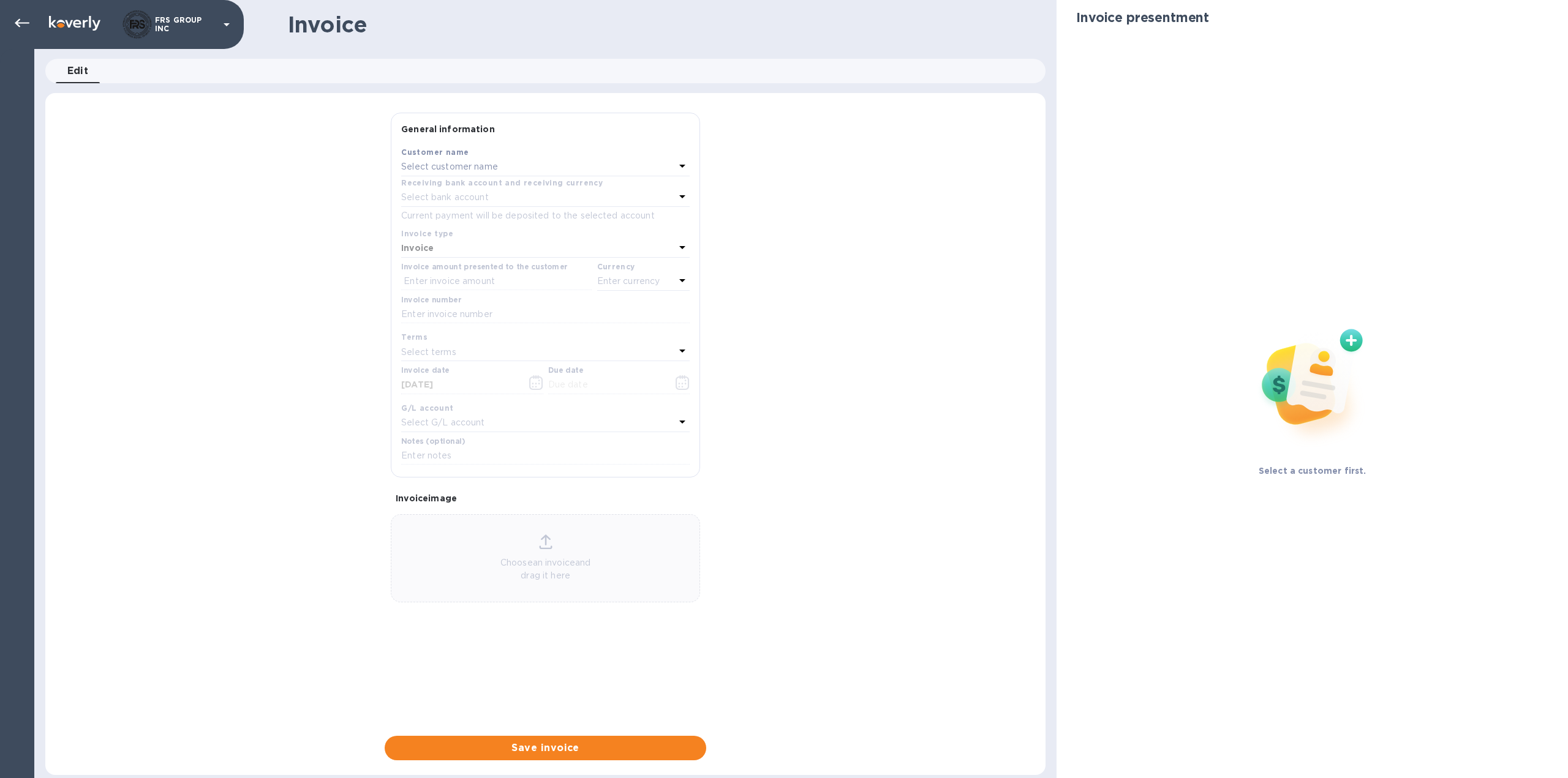
click at [452, 167] on p "Select customer name" at bounding box center [449, 166] width 97 height 13
click at [451, 279] on p "NorthStar Distribution, LLC" at bounding box center [540, 281] width 259 height 13
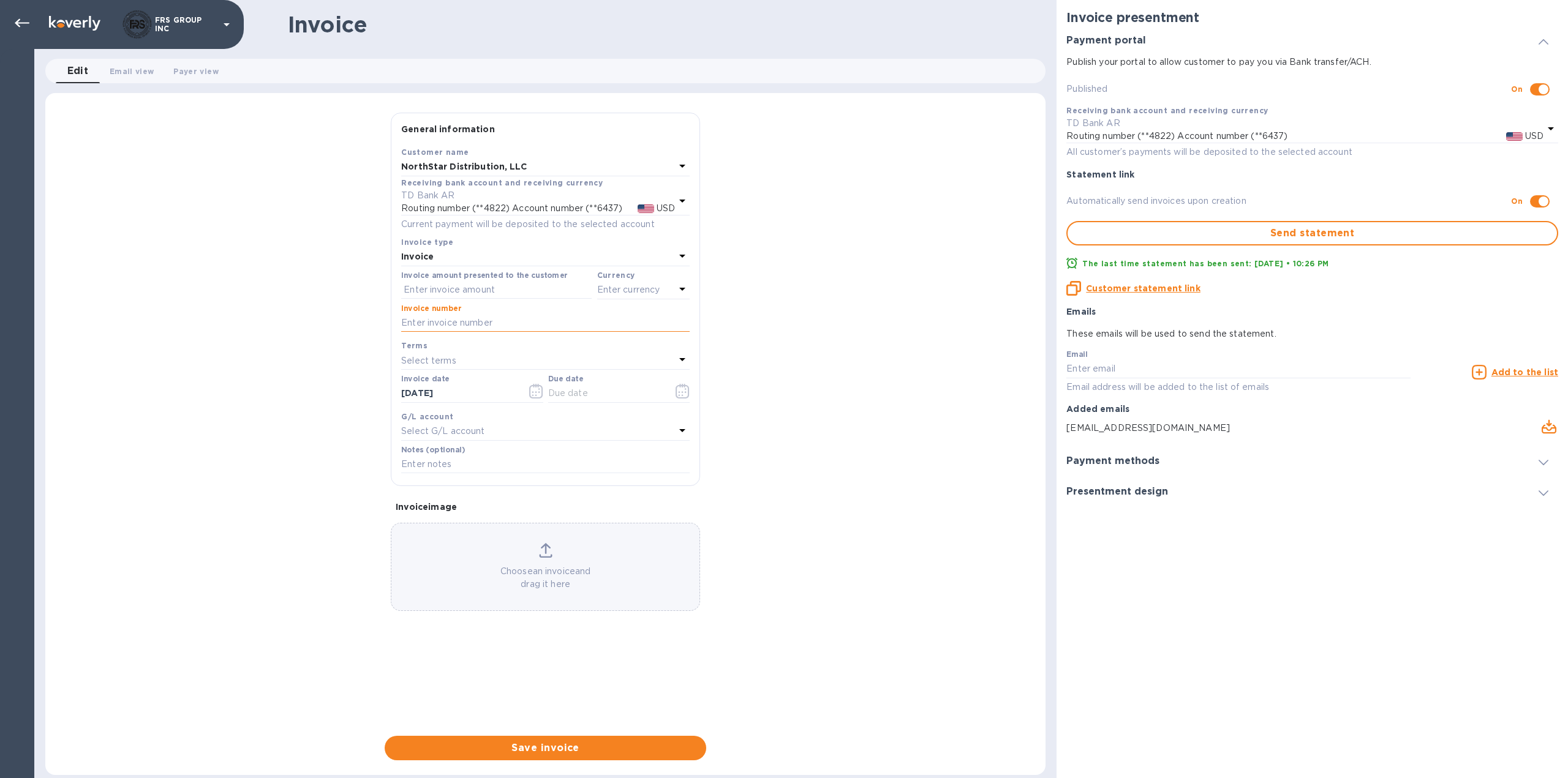
click at [437, 321] on input "text" at bounding box center [545, 323] width 288 height 18
paste input "3135"
type input "3135"
paste input "3,968.20"
type input "3,968.20"
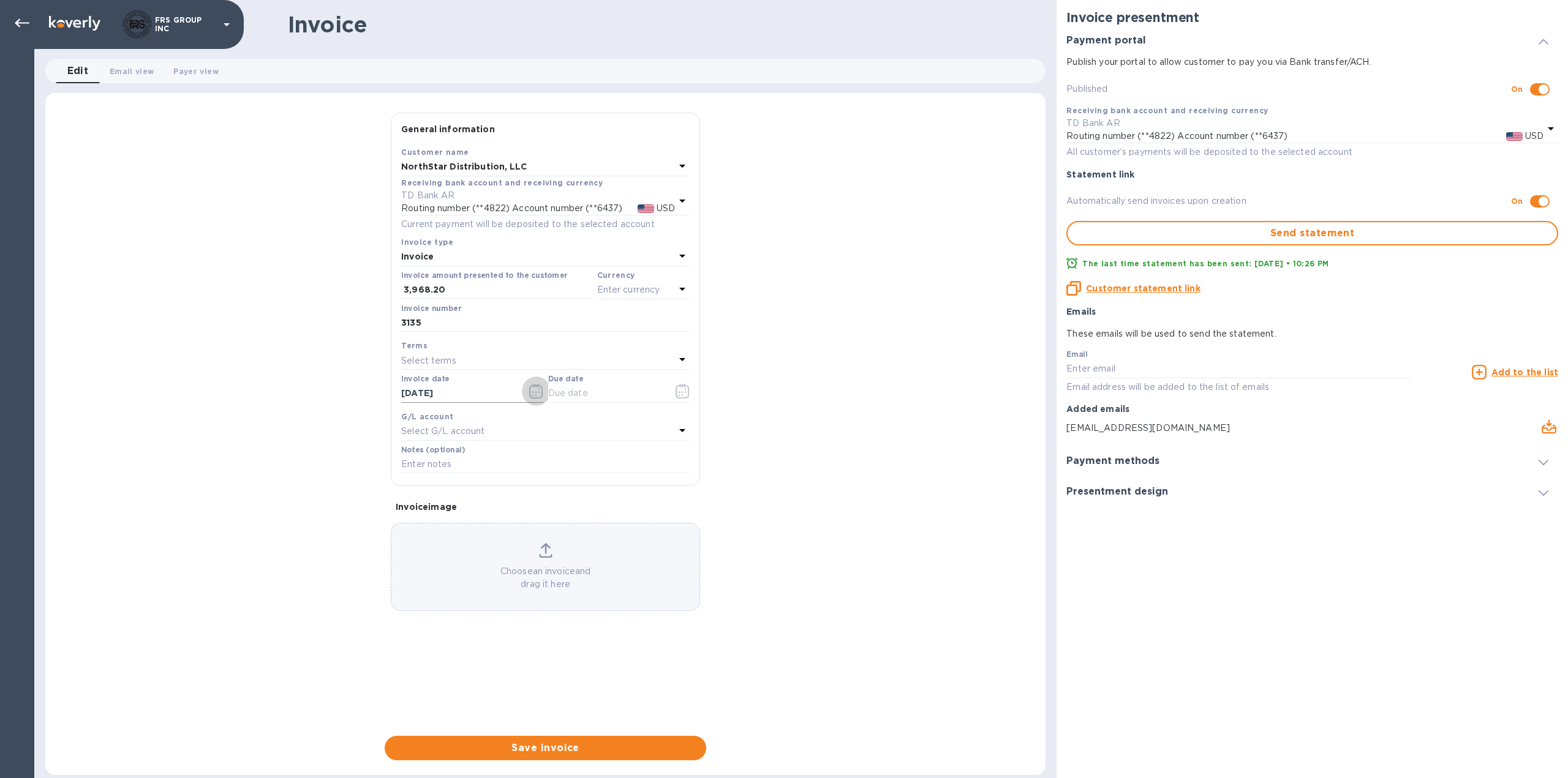
click at [533, 393] on icon "button" at bounding box center [536, 391] width 14 height 15
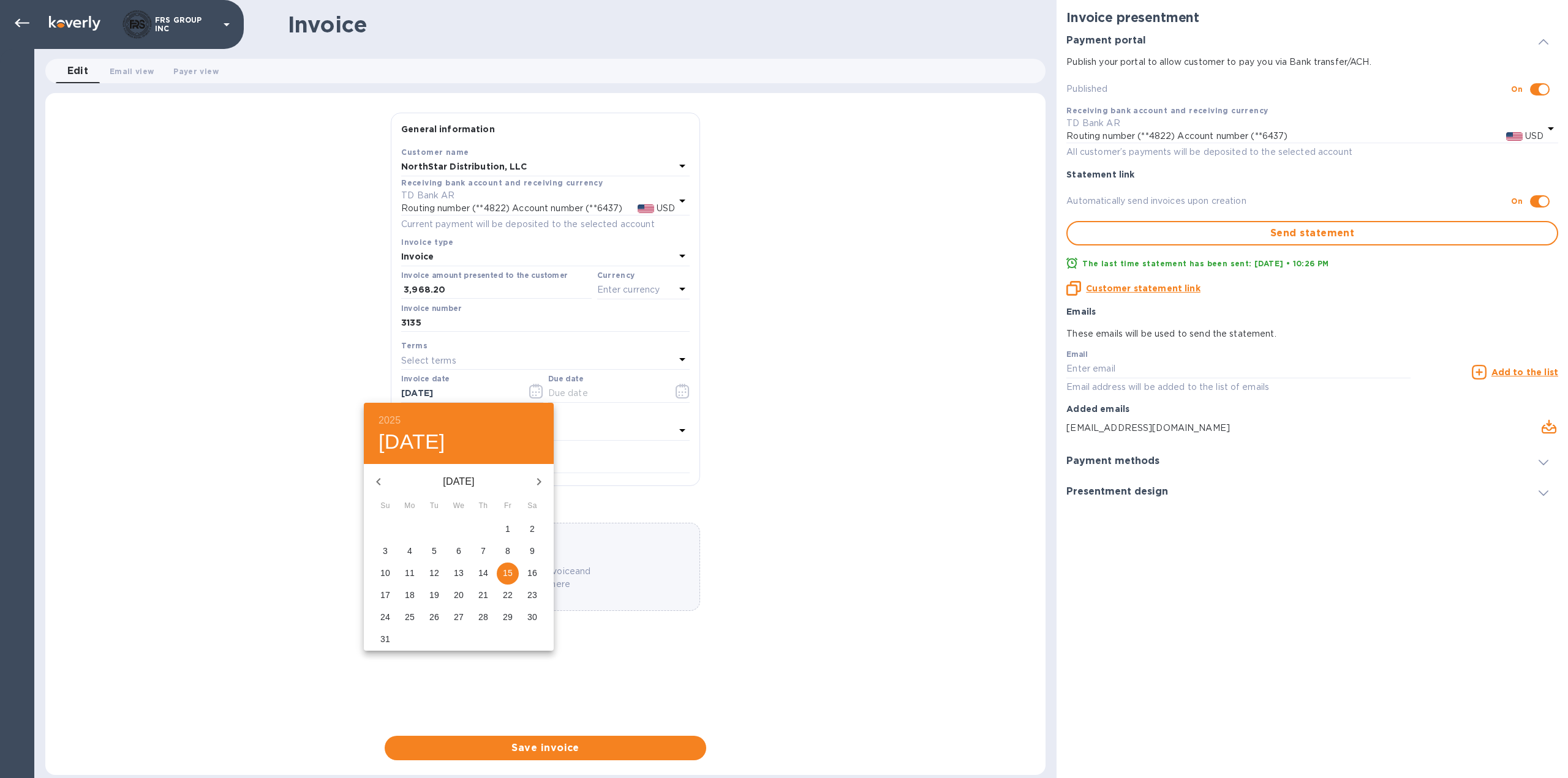
click at [409, 572] on p "11" at bounding box center [409, 573] width 9 height 12
type input "08/11/2025"
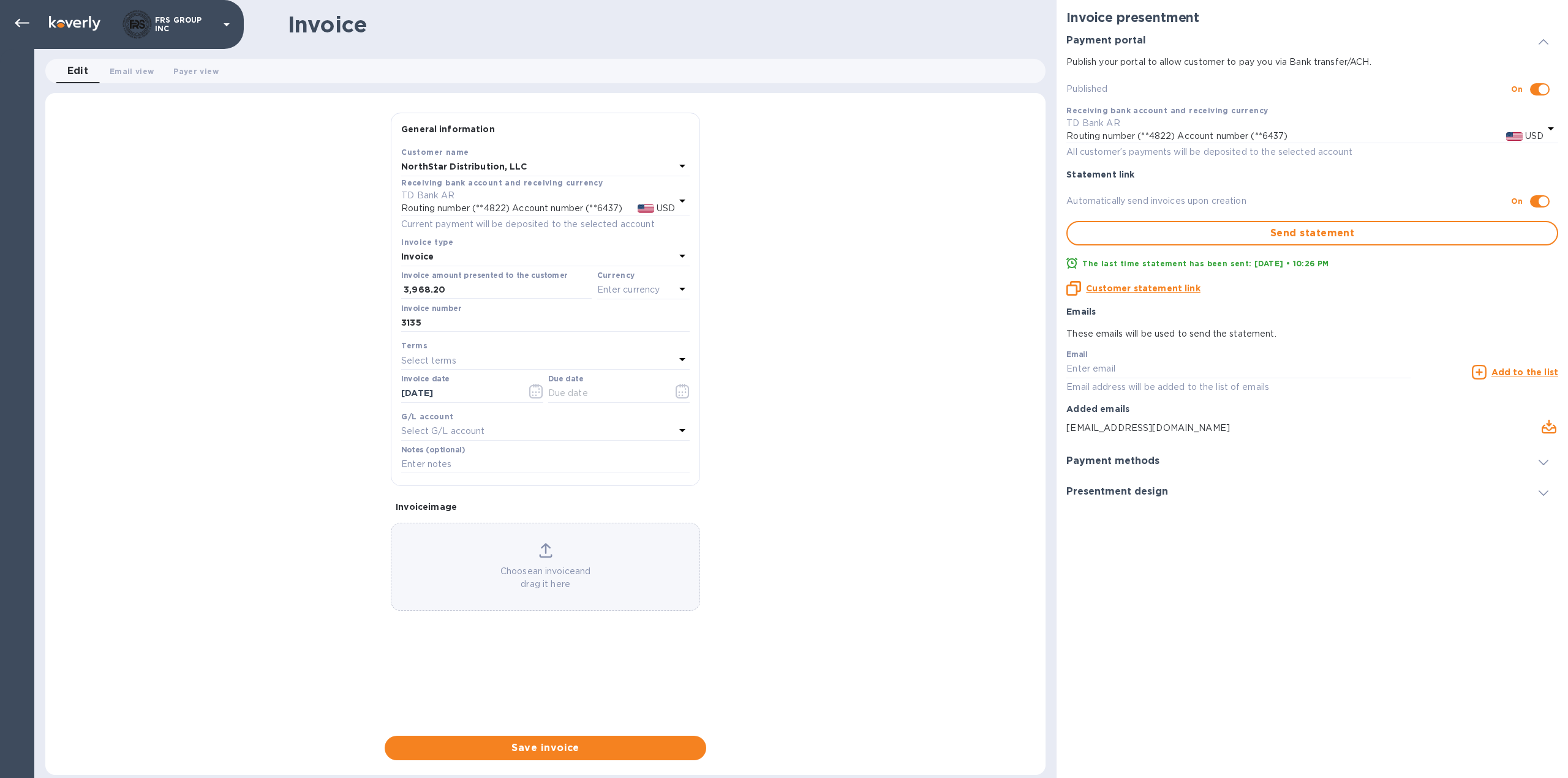
click at [461, 359] on div "Select terms" at bounding box center [538, 360] width 274 height 17
click at [437, 426] on p "NET 30" at bounding box center [540, 430] width 259 height 13
type input "09/10/2025"
click at [561, 741] on span "Save invoice" at bounding box center [545, 748] width 302 height 15
click at [552, 750] on span "Save invoice" at bounding box center [545, 748] width 302 height 15
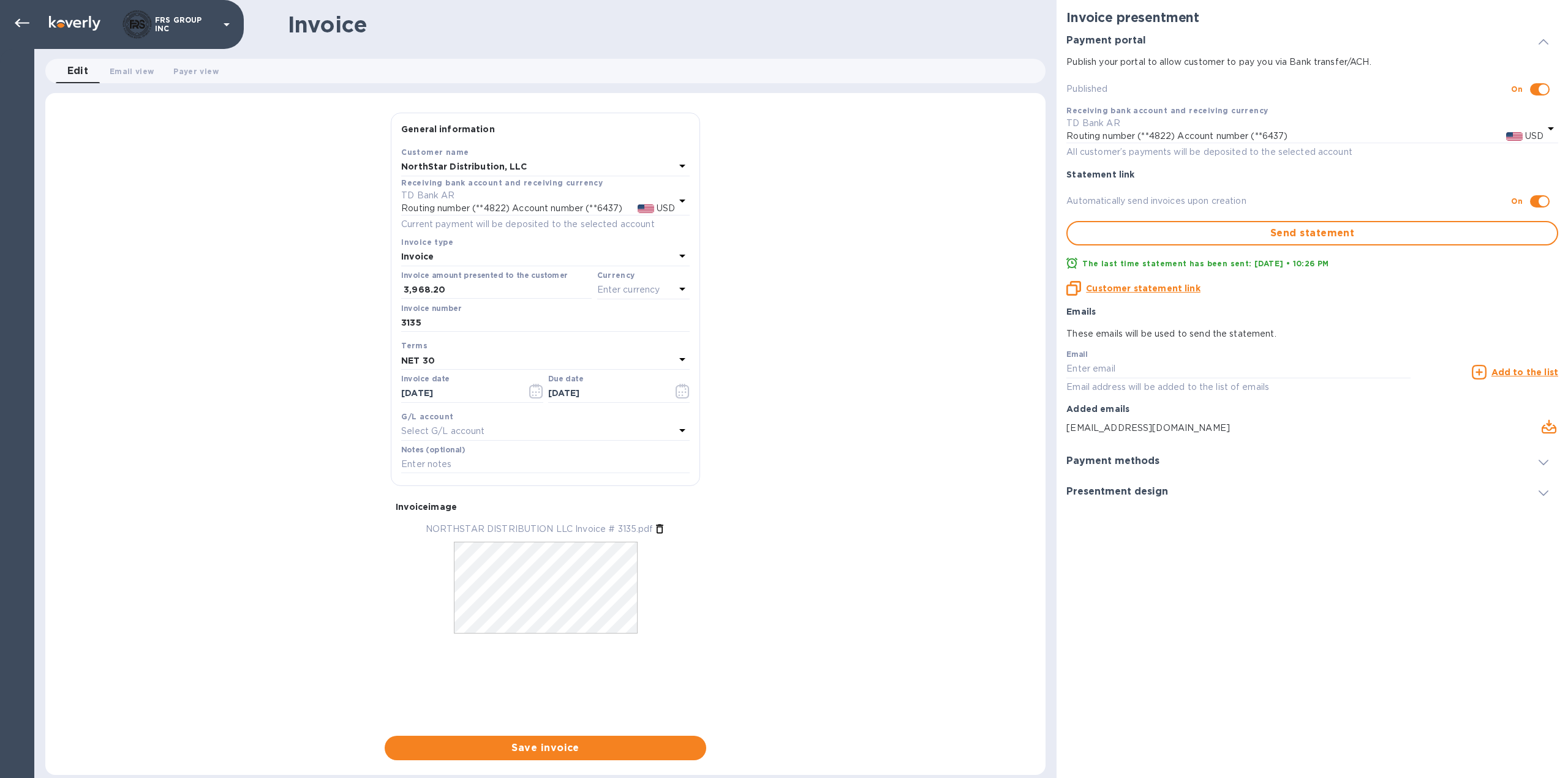
click at [214, 398] on div "General information Save Customer name NorthStar Distribution, LLC Receiving ba…" at bounding box center [545, 437] width 1000 height 648
click at [796, 390] on div "General information Save Customer name NorthStar Distribution, LLC Receiving ba…" at bounding box center [545, 437] width 1000 height 648
click at [480, 290] on input "3,968.20" at bounding box center [497, 290] width 188 height 18
click at [626, 290] on p "Enter currency" at bounding box center [628, 290] width 63 height 13
click at [490, 315] on div at bounding box center [486, 321] width 18 height 13
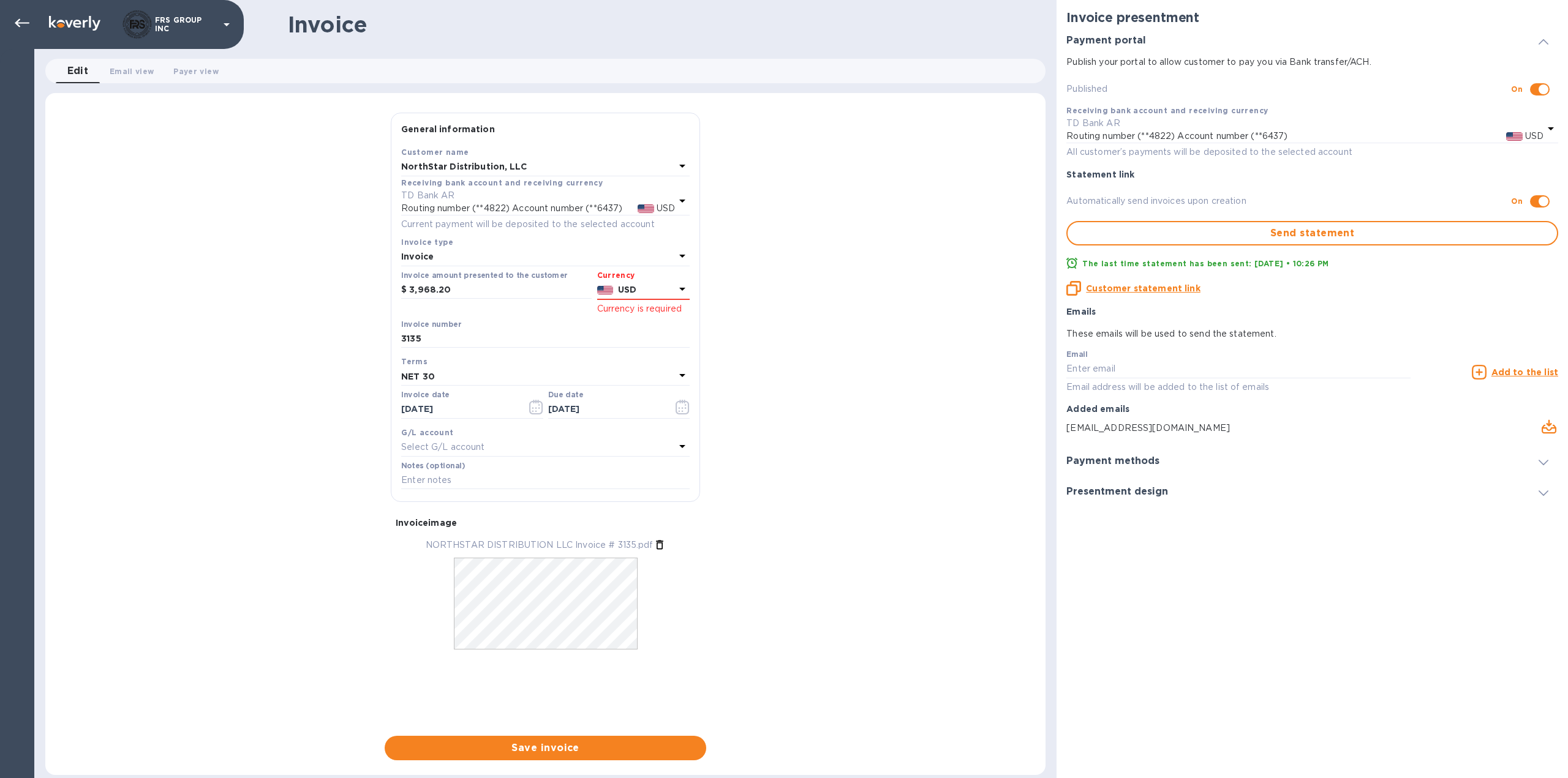
click at [771, 335] on div "General information Save Customer name NorthStar Distribution, LLC Receiving ba…" at bounding box center [545, 437] width 1000 height 648
click at [534, 289] on input "3,968.20" at bounding box center [501, 290] width 183 height 18
click at [477, 292] on input "3,968.20" at bounding box center [501, 290] width 183 height 18
drag, startPoint x: 277, startPoint y: 449, endPoint x: 341, endPoint y: 524, distance: 98.6
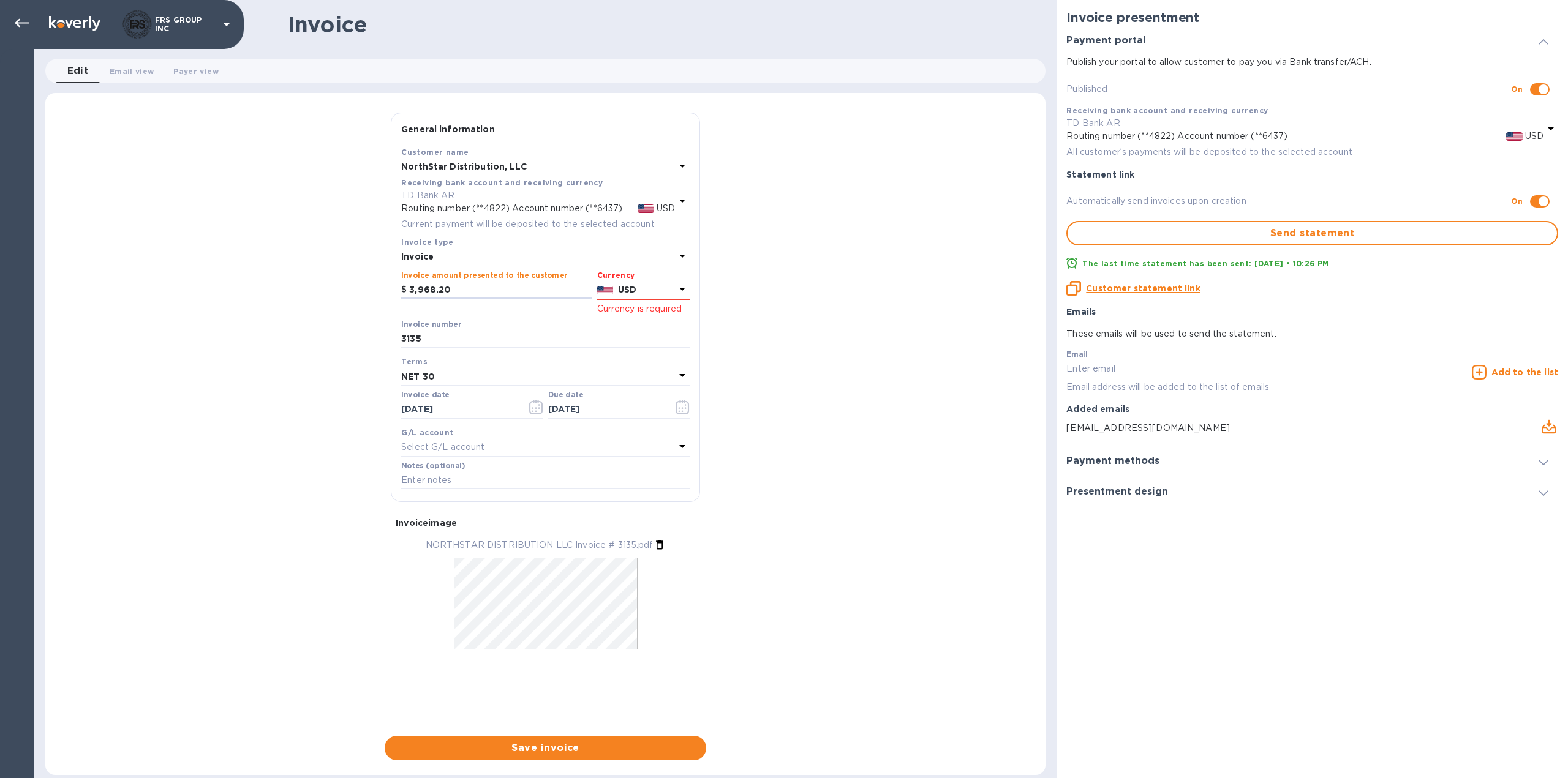
click at [277, 448] on div "General information Save Customer name NorthStar Distribution, LLC Receiving ba…" at bounding box center [545, 437] width 1000 height 648
click at [584, 748] on span "Save invoice" at bounding box center [545, 748] width 302 height 15
